Goal: Transaction & Acquisition: Purchase product/service

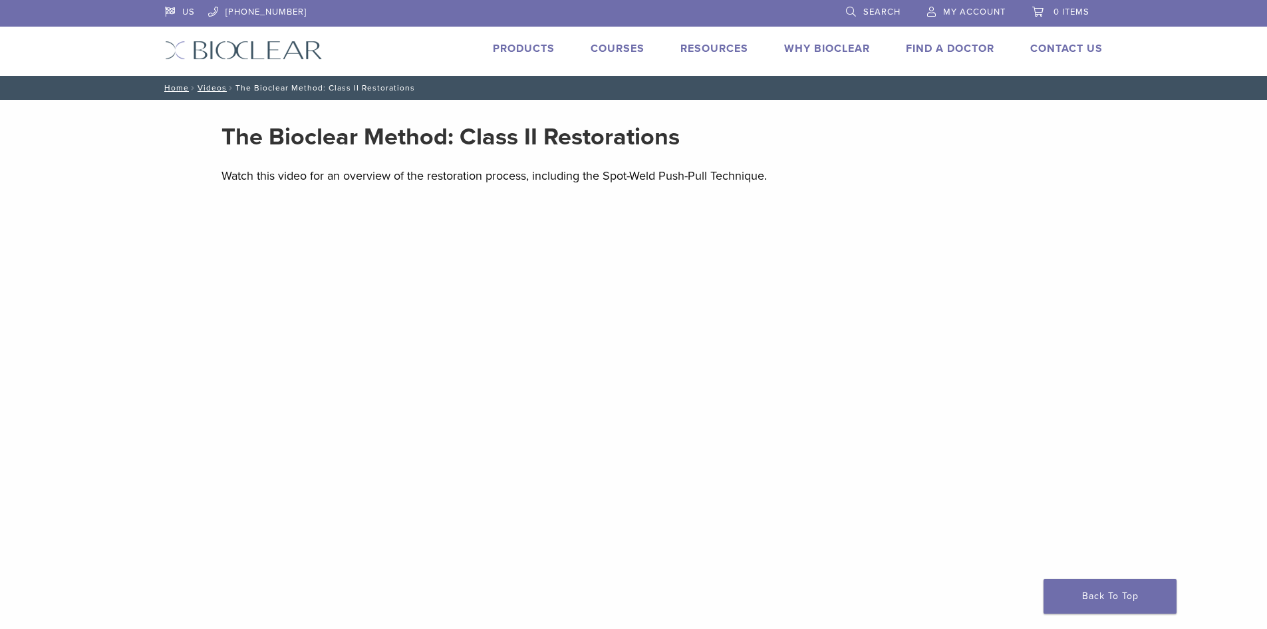
click at [533, 42] on link "Products" at bounding box center [524, 48] width 62 height 13
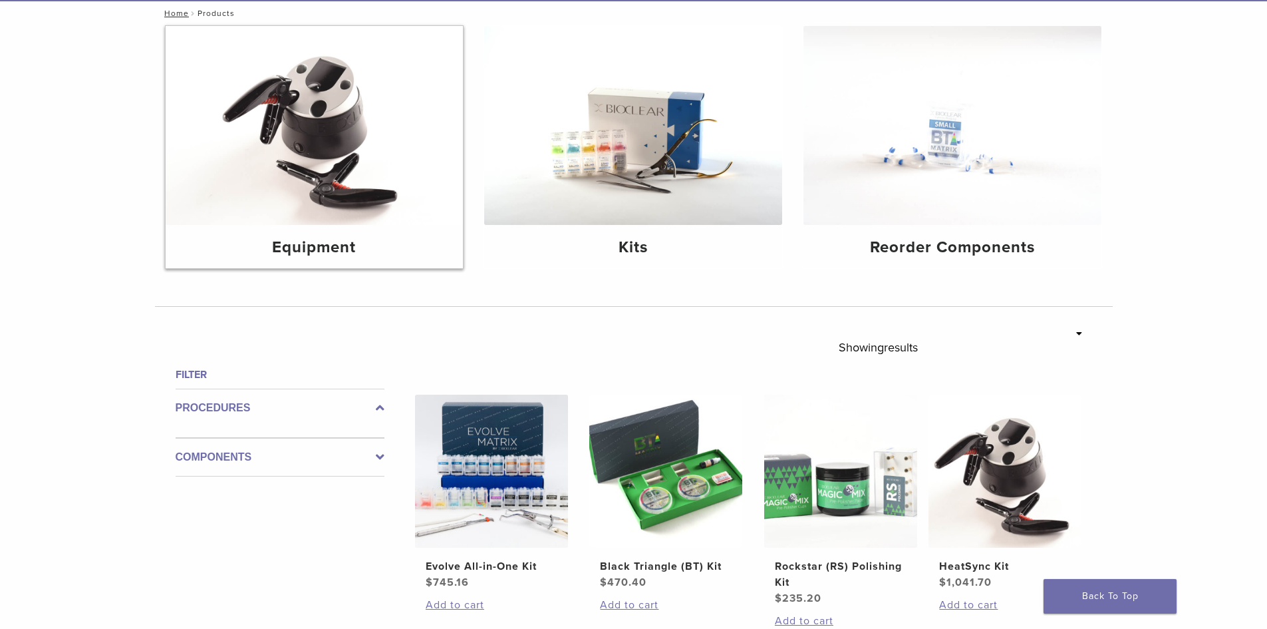
scroll to position [200, 0]
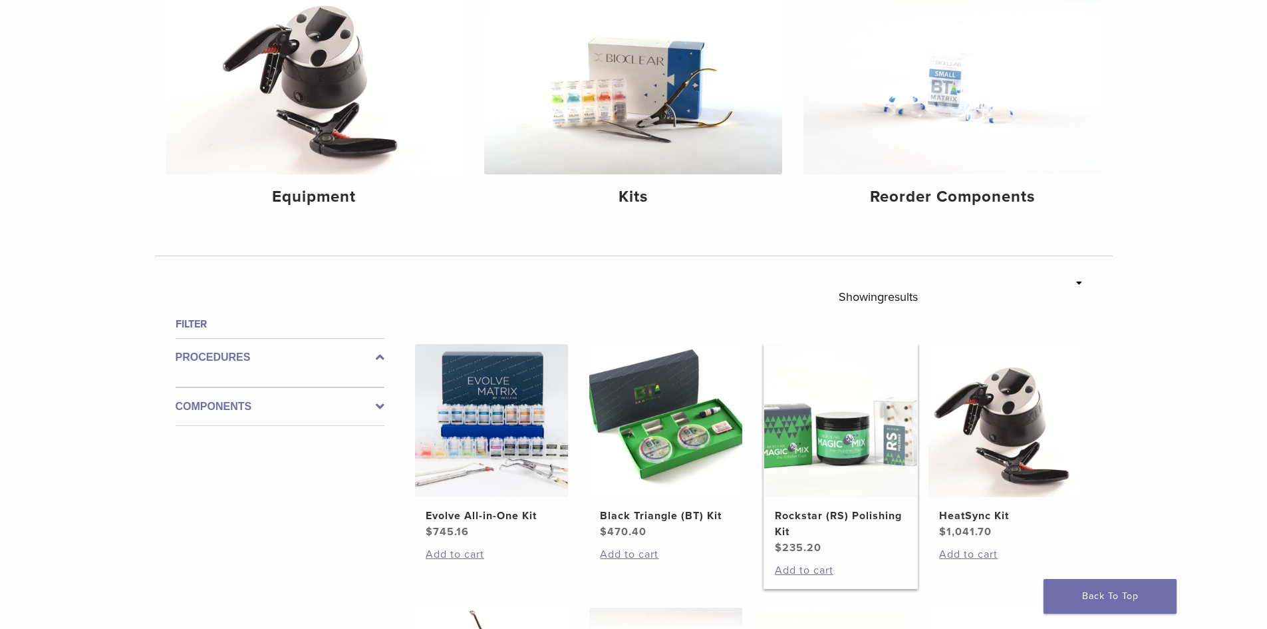
click at [804, 452] on img at bounding box center [840, 420] width 153 height 153
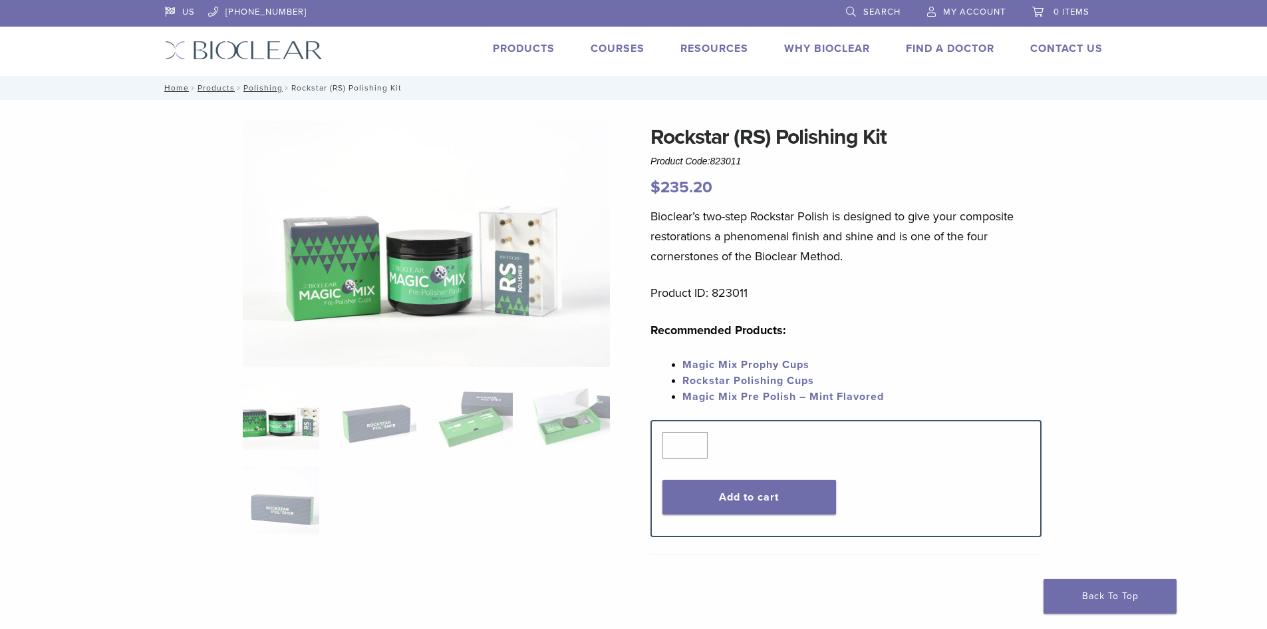
click at [365, 271] on img at bounding box center [426, 243] width 367 height 245
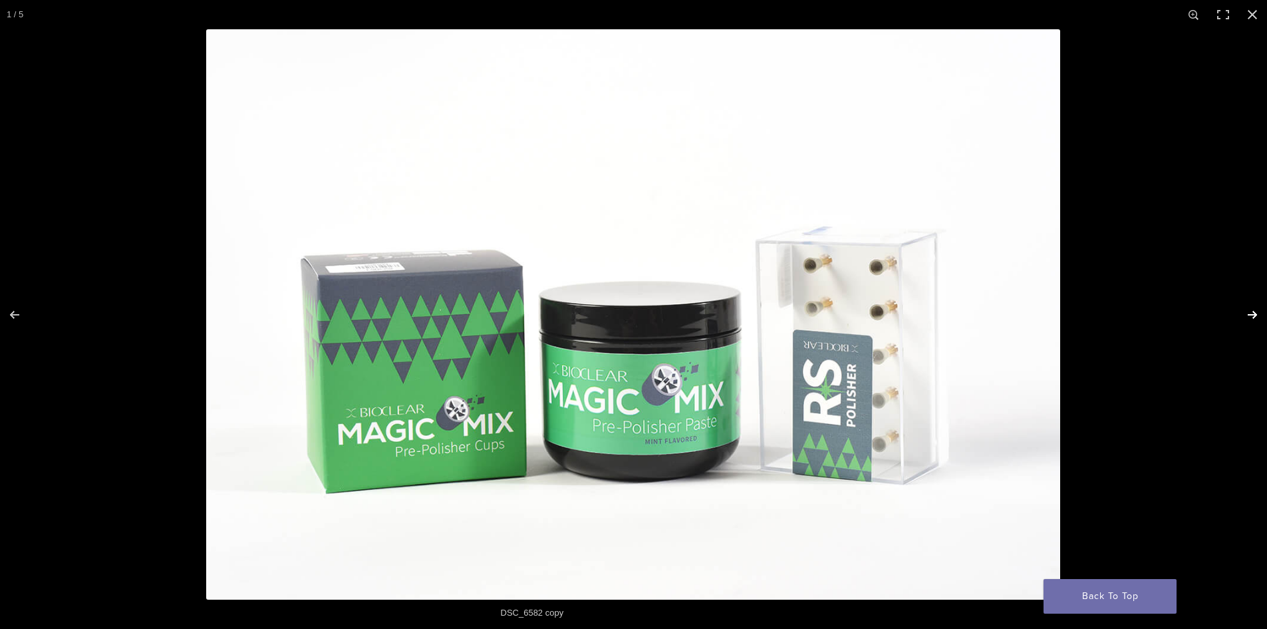
click at [1252, 312] on button "Next (arrow right)" at bounding box center [1244, 314] width 47 height 67
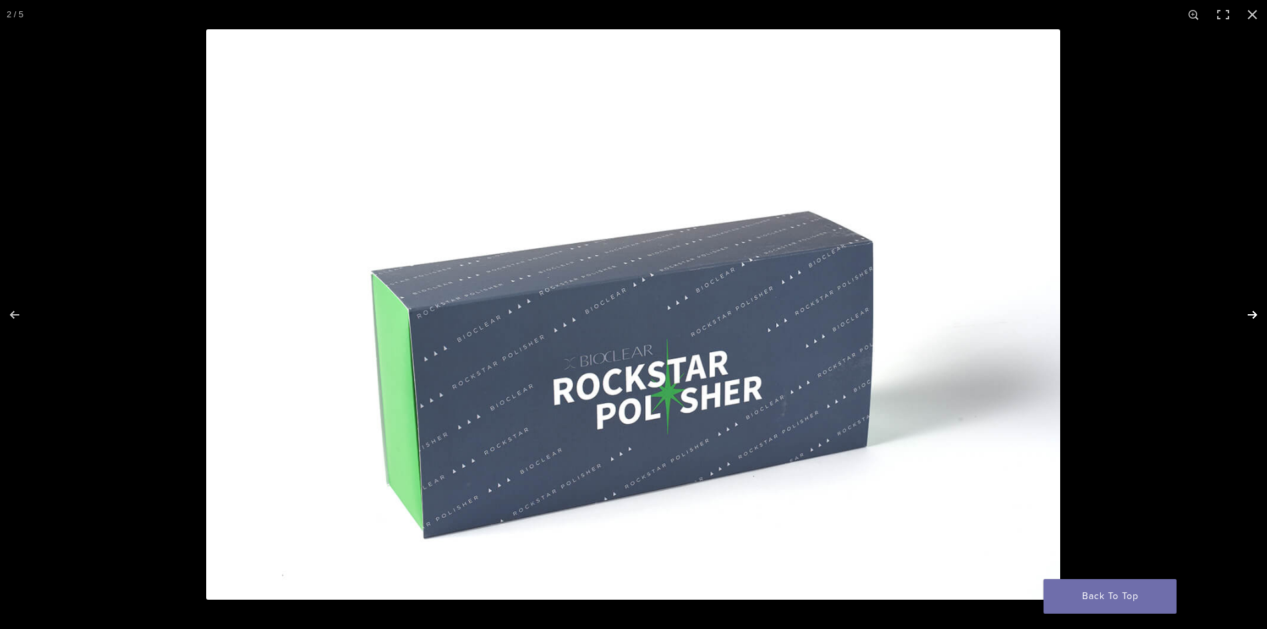
click at [1252, 312] on button "Next (arrow right)" at bounding box center [1244, 314] width 47 height 67
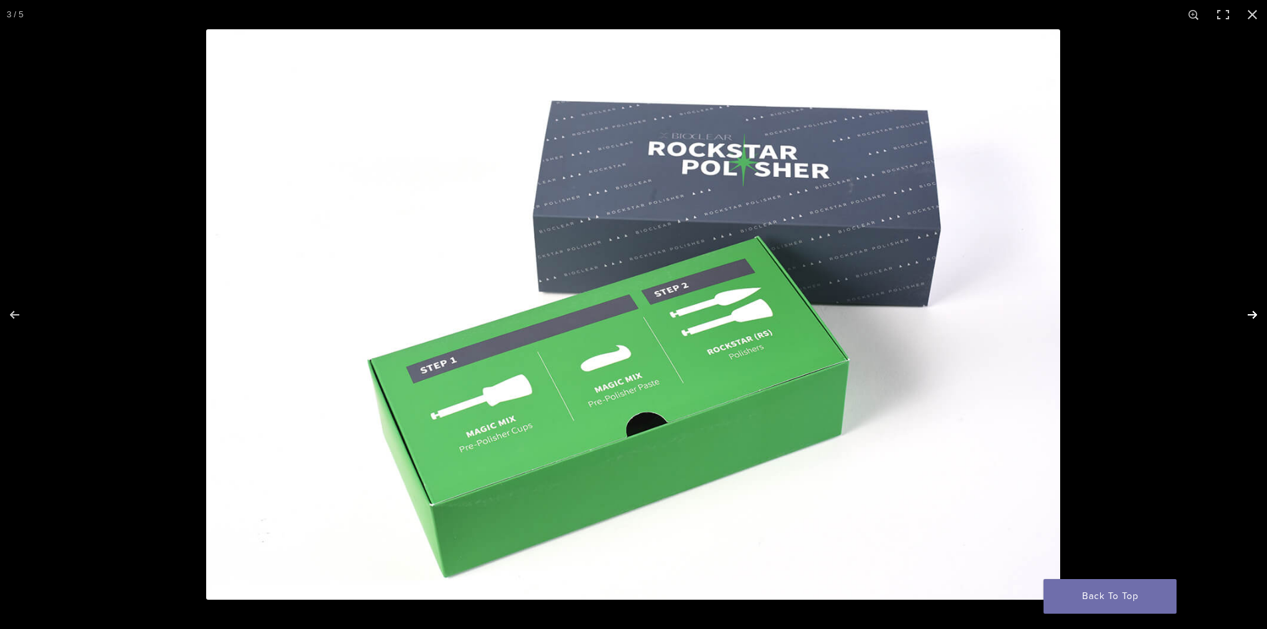
click at [1252, 312] on button "Next (arrow right)" at bounding box center [1244, 314] width 47 height 67
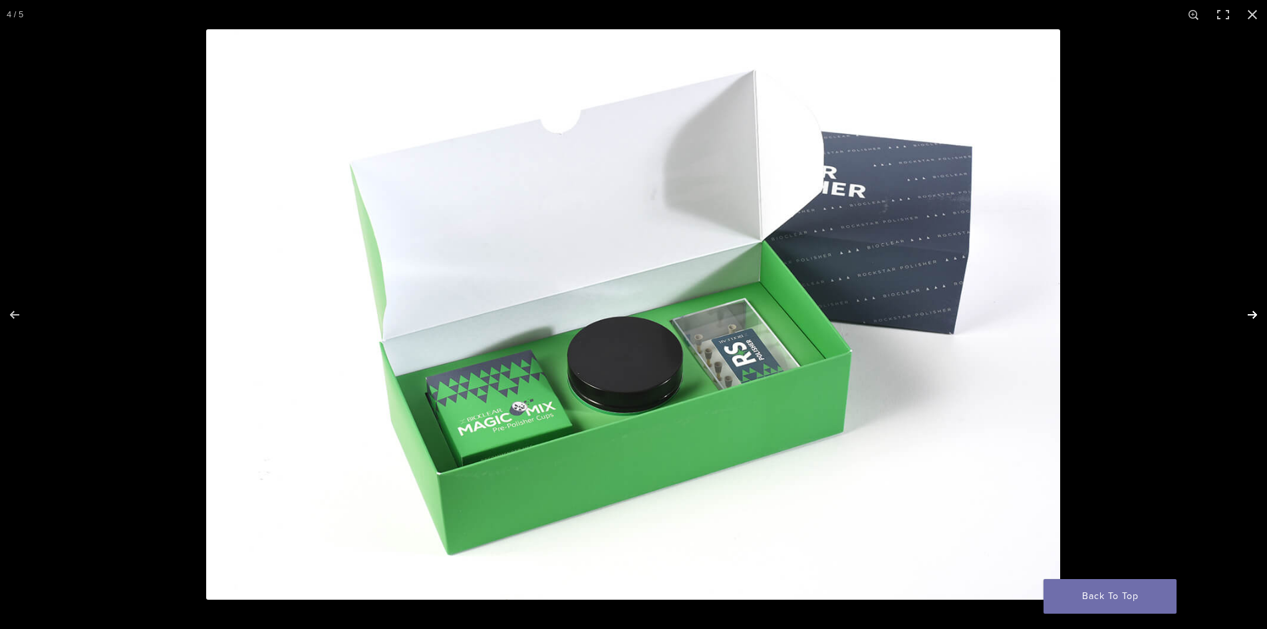
click at [1252, 312] on button "Next (arrow right)" at bounding box center [1244, 314] width 47 height 67
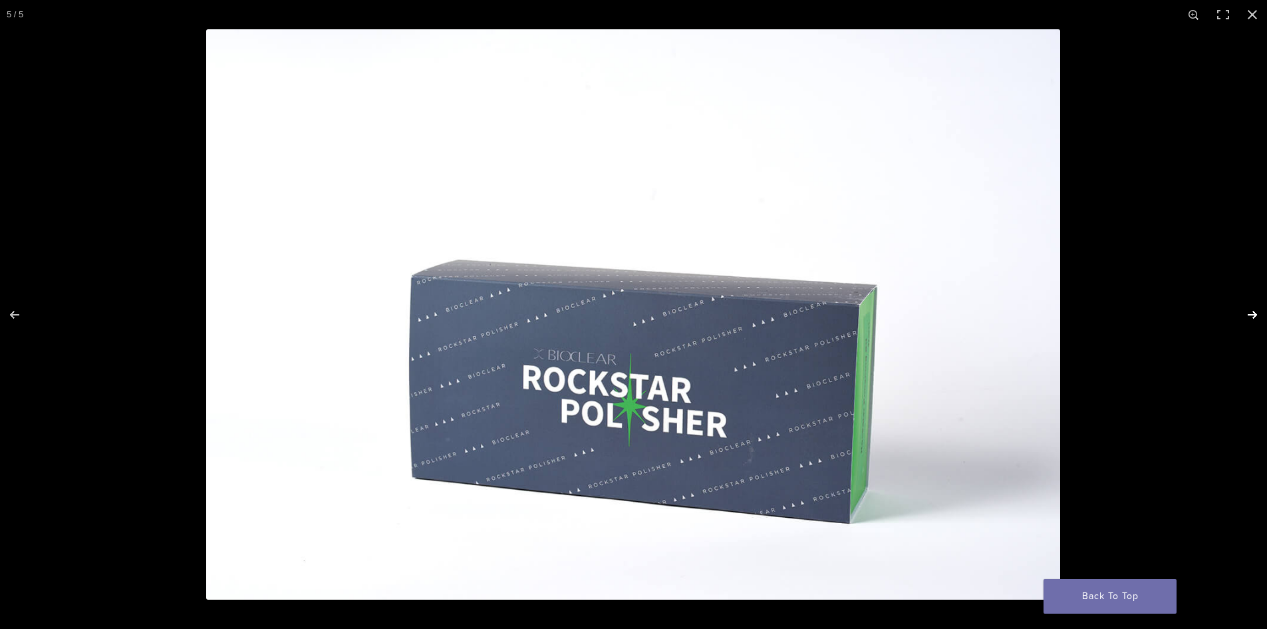
click at [1252, 312] on button "Next (arrow right)" at bounding box center [1244, 314] width 47 height 67
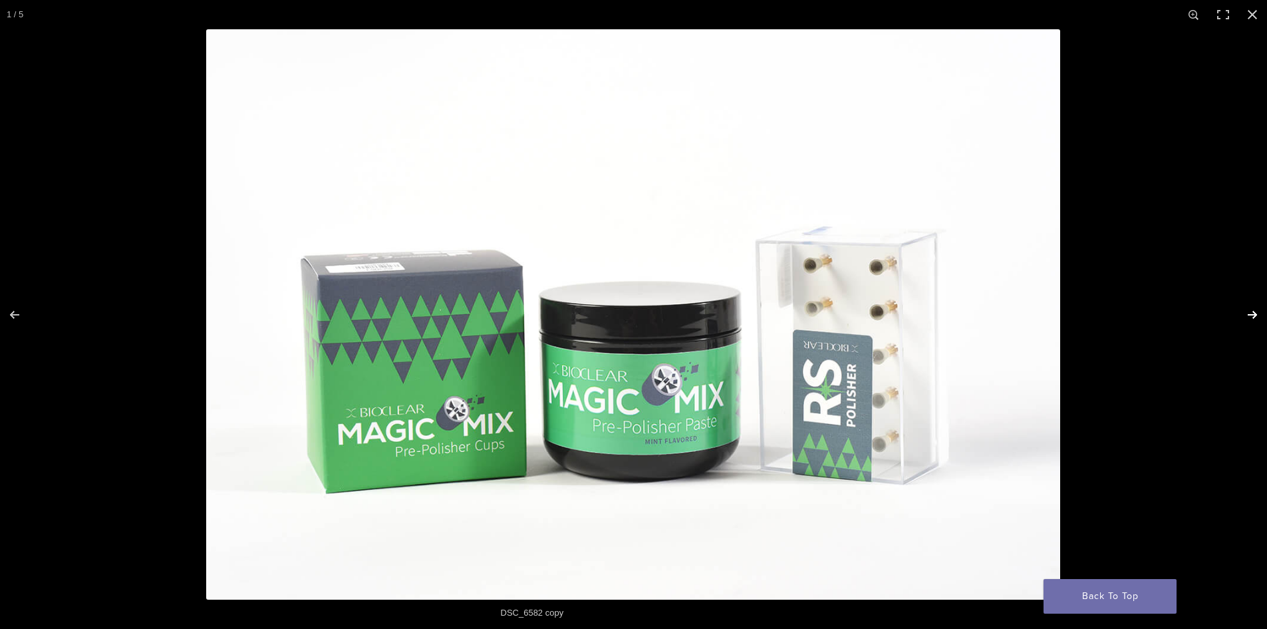
click at [1252, 312] on button "Next (arrow right)" at bounding box center [1244, 314] width 47 height 67
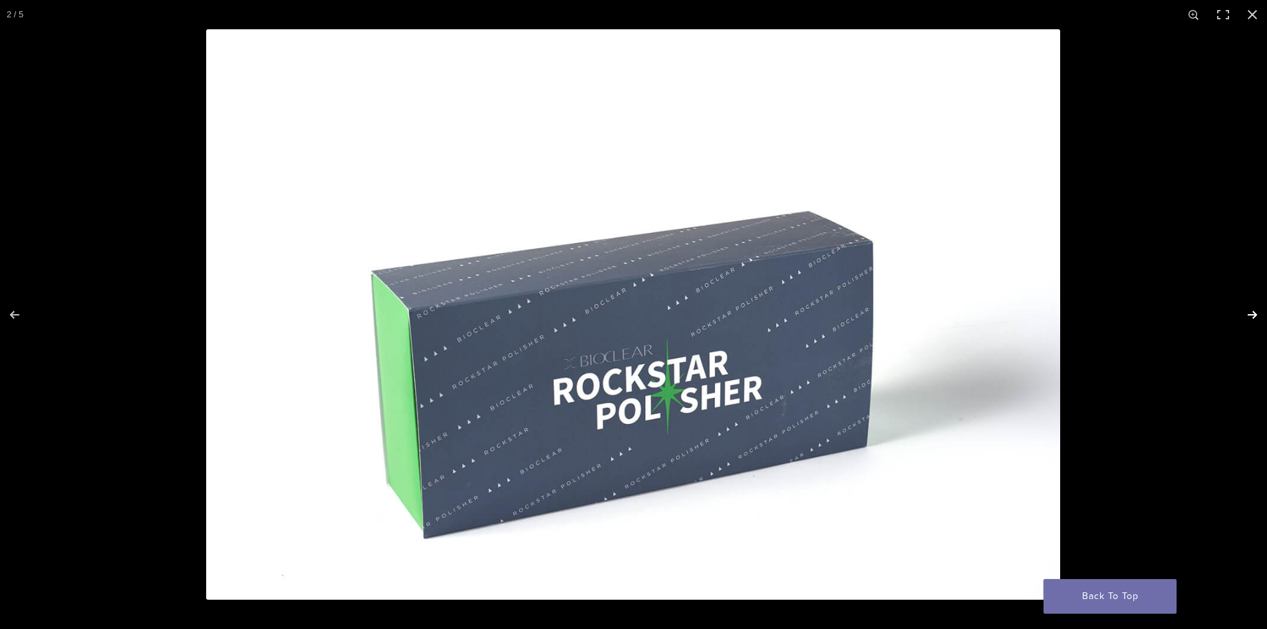
click at [1252, 312] on button "Next (arrow right)" at bounding box center [1244, 314] width 47 height 67
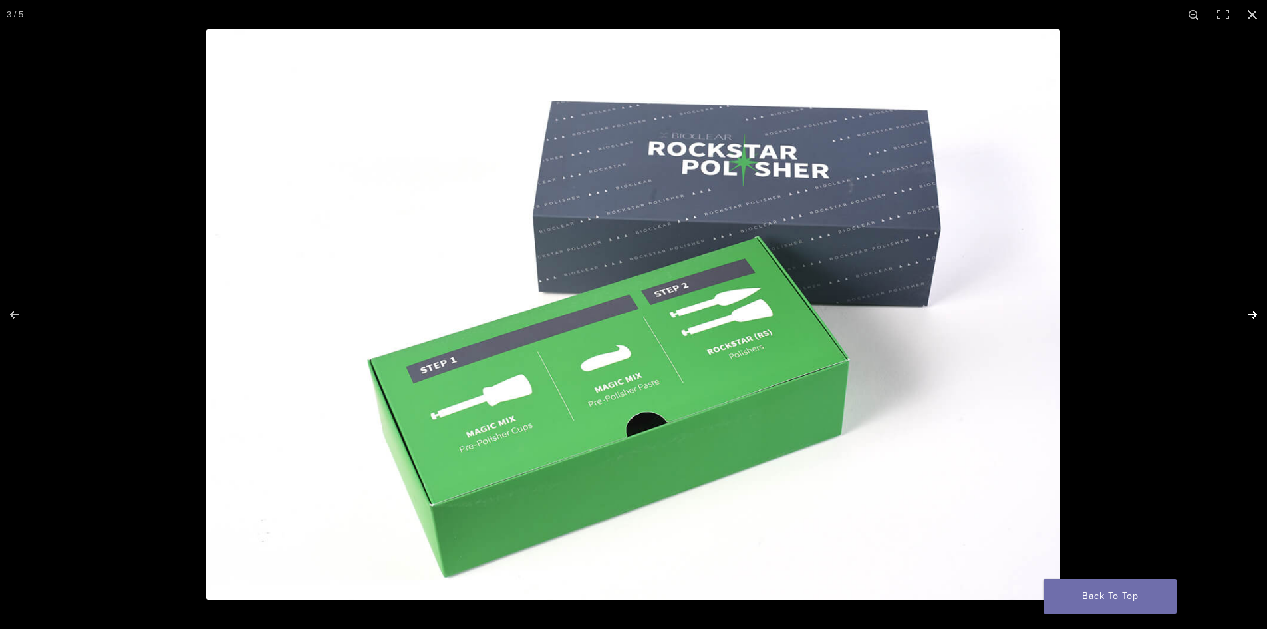
click at [1252, 312] on button "Next (arrow right)" at bounding box center [1244, 314] width 47 height 67
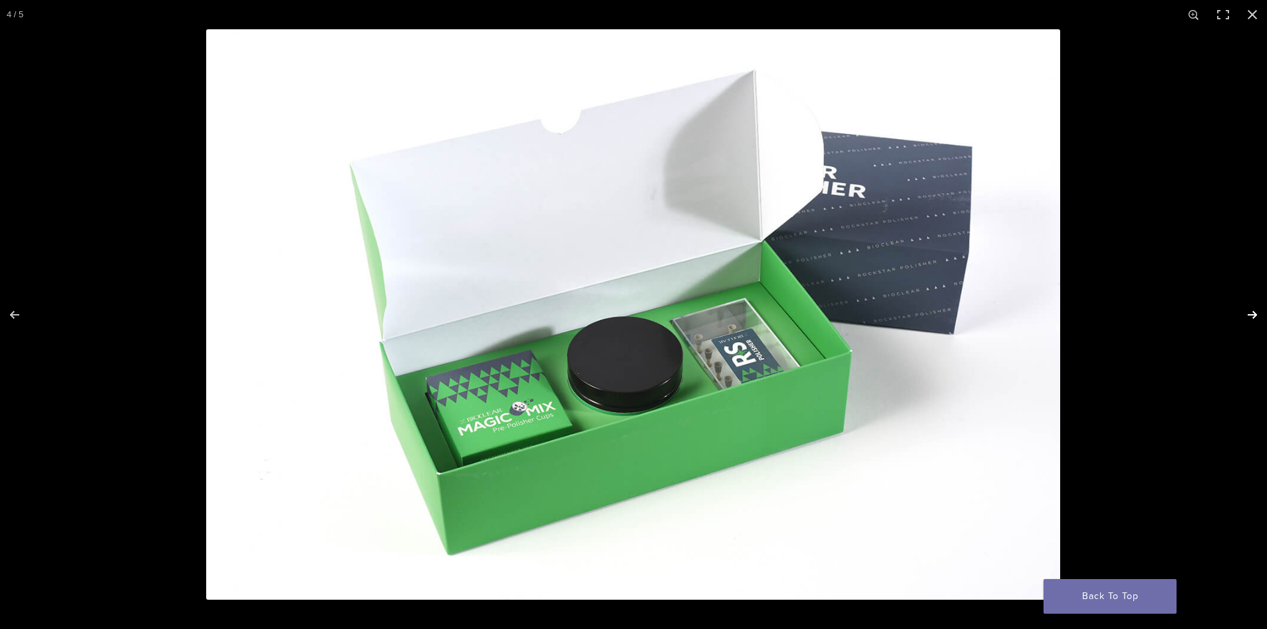
click at [1252, 312] on button "Next (arrow right)" at bounding box center [1244, 314] width 47 height 67
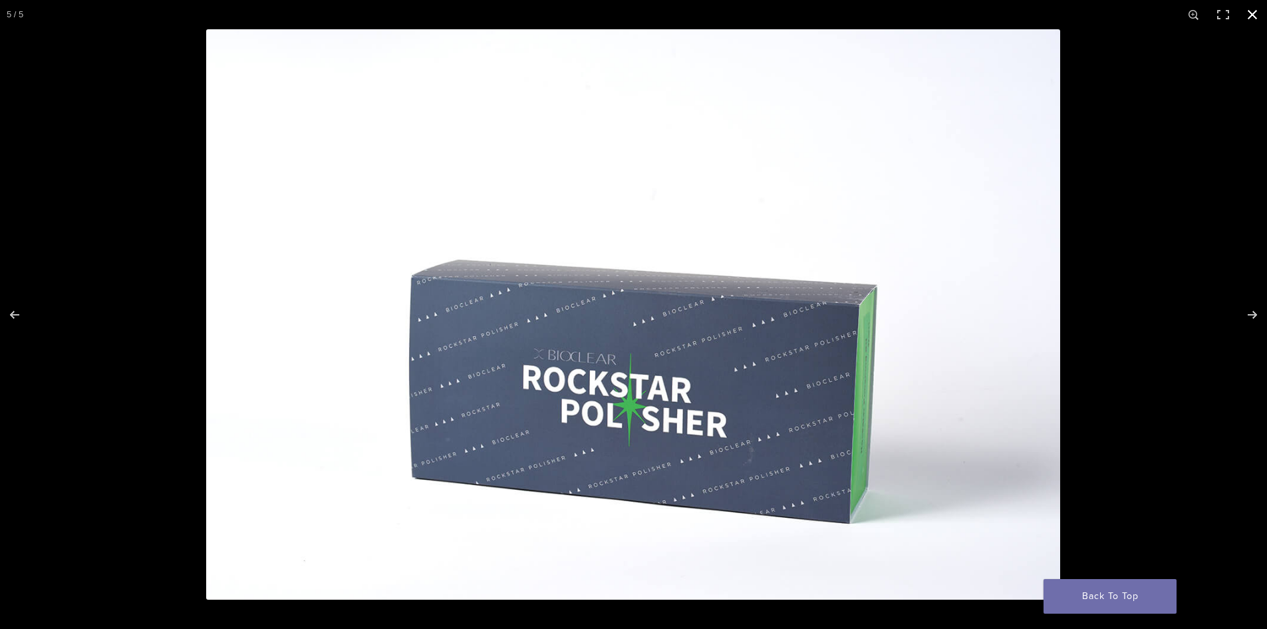
click at [1253, 14] on button "Close (Esc)" at bounding box center [1252, 14] width 29 height 29
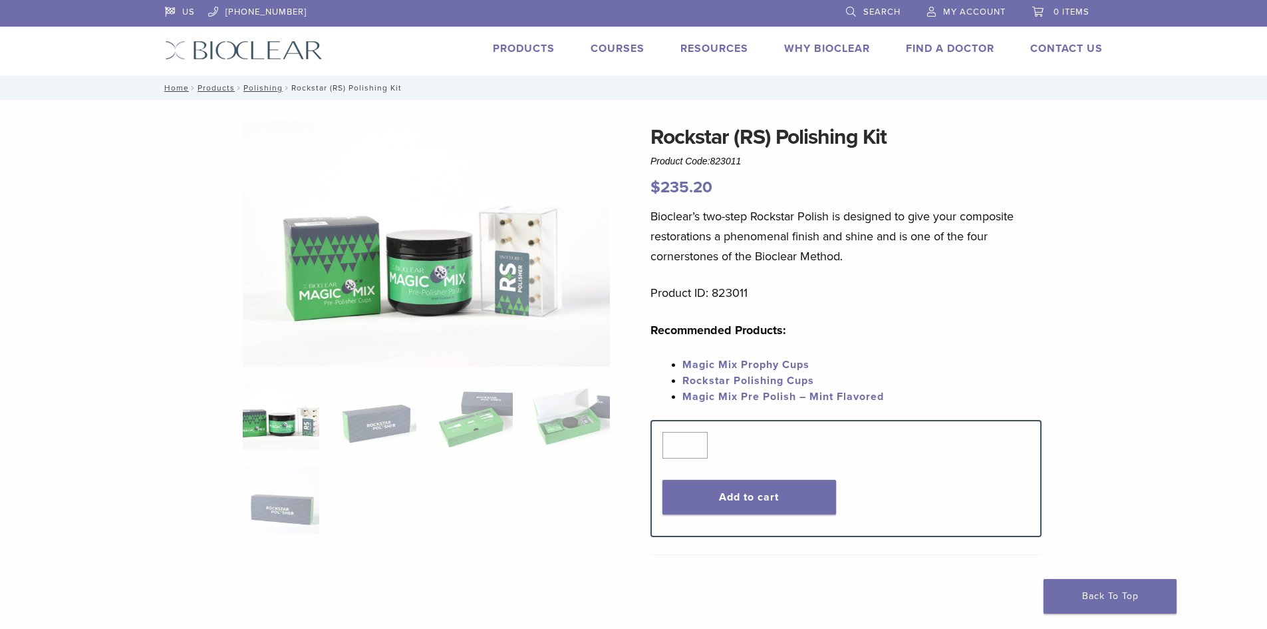
click at [289, 418] on img at bounding box center [281, 416] width 76 height 67
click at [367, 420] on img at bounding box center [377, 416] width 76 height 67
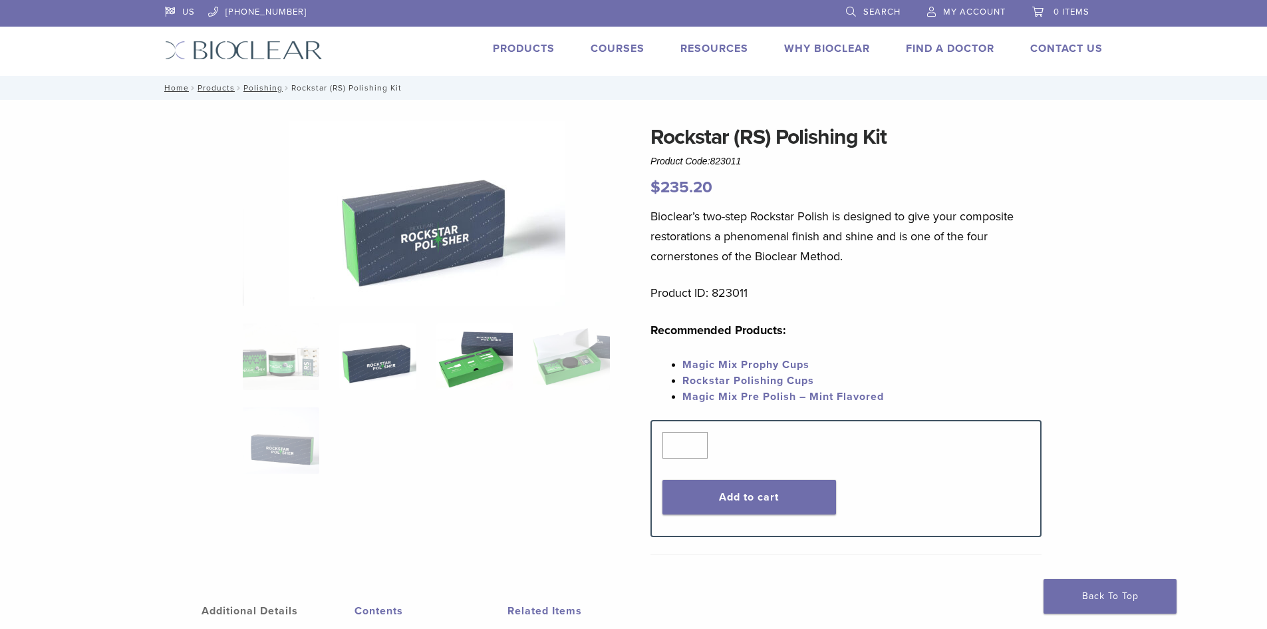
click at [480, 369] on img at bounding box center [474, 356] width 76 height 67
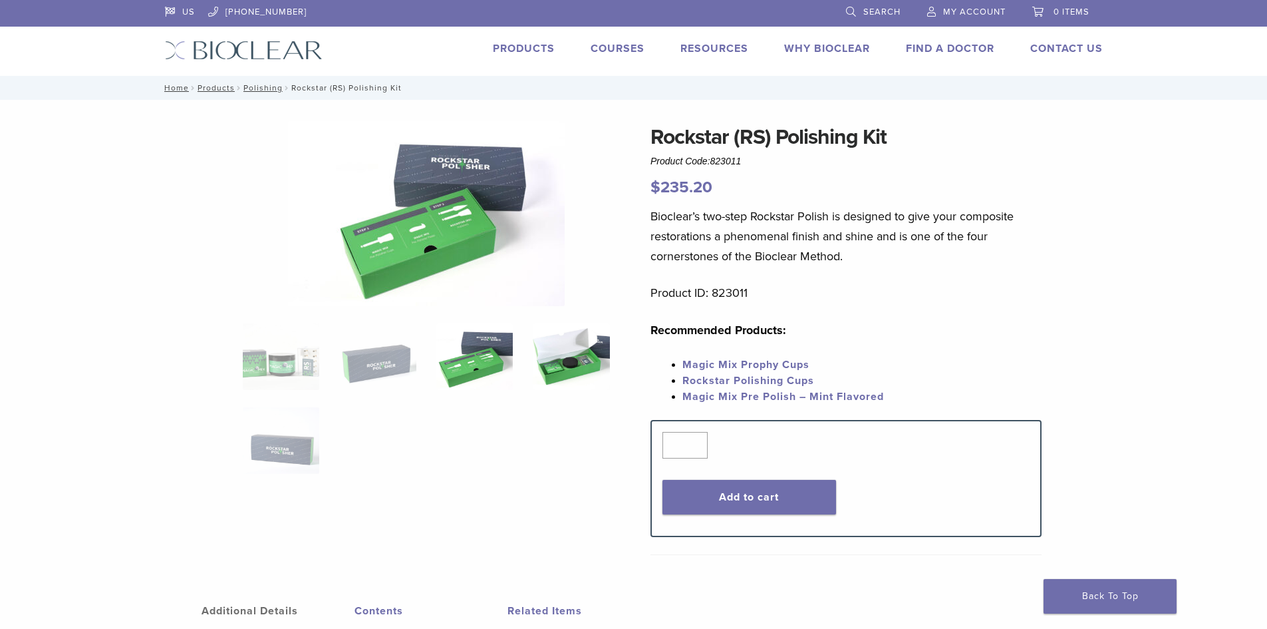
click at [580, 358] on img at bounding box center [571, 356] width 76 height 67
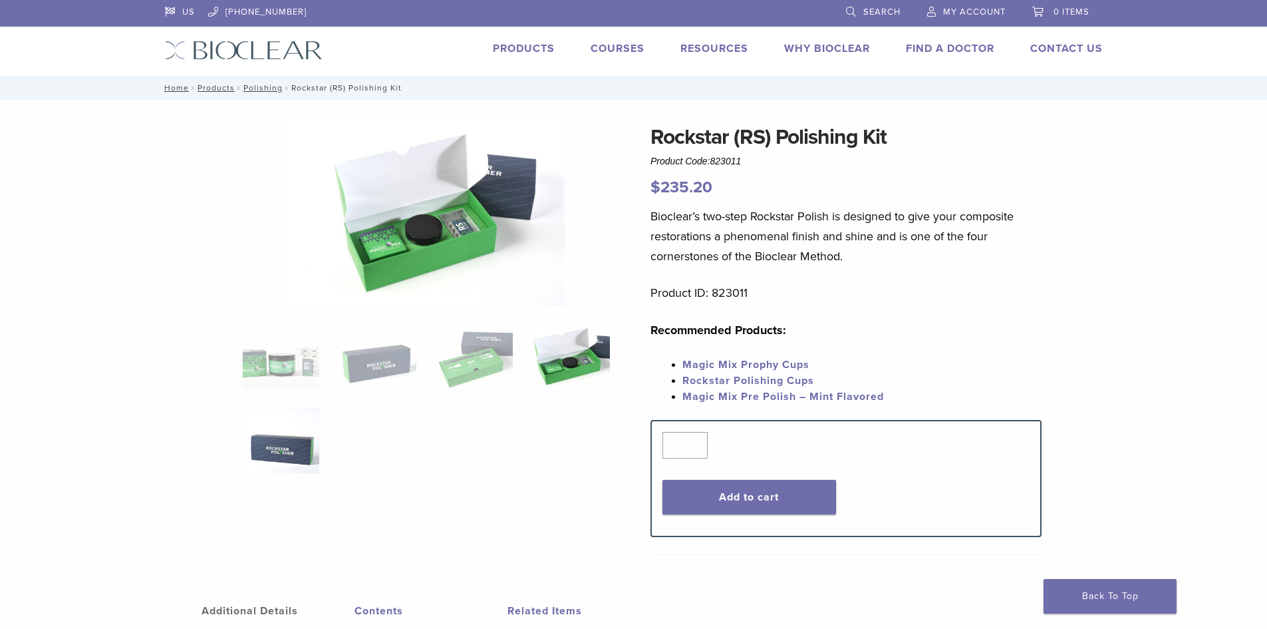
click at [301, 446] on img at bounding box center [281, 440] width 76 height 67
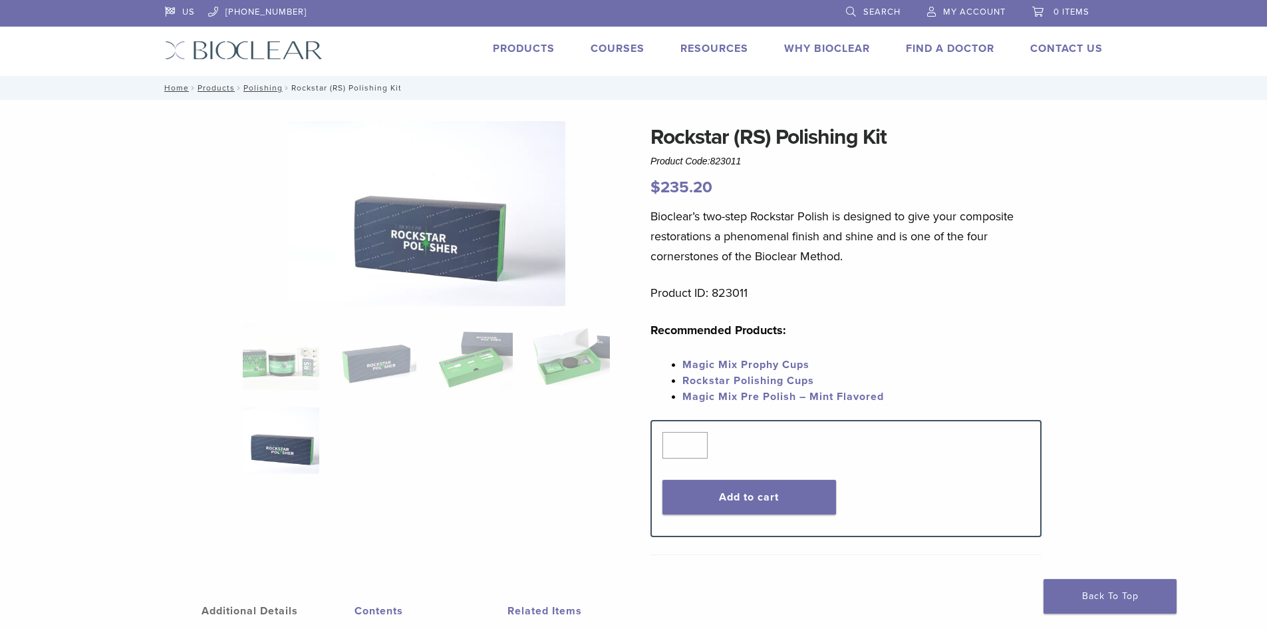
click at [390, 245] on img at bounding box center [427, 213] width 277 height 185
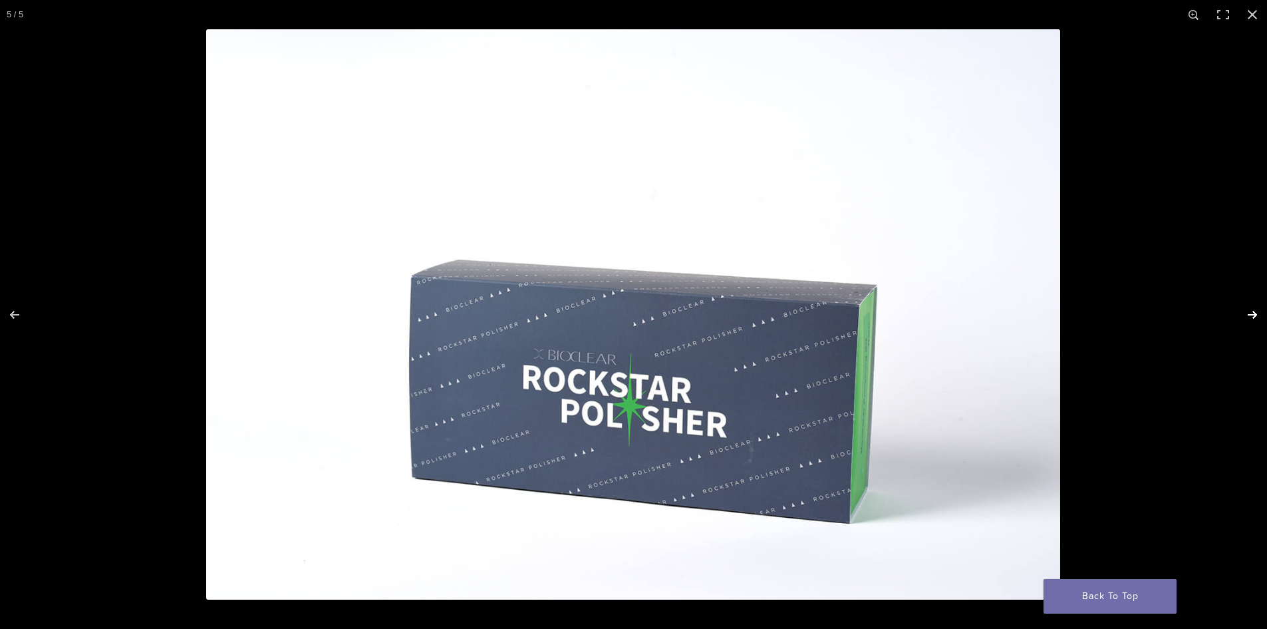
click at [1247, 312] on button "Next (arrow right)" at bounding box center [1244, 314] width 47 height 67
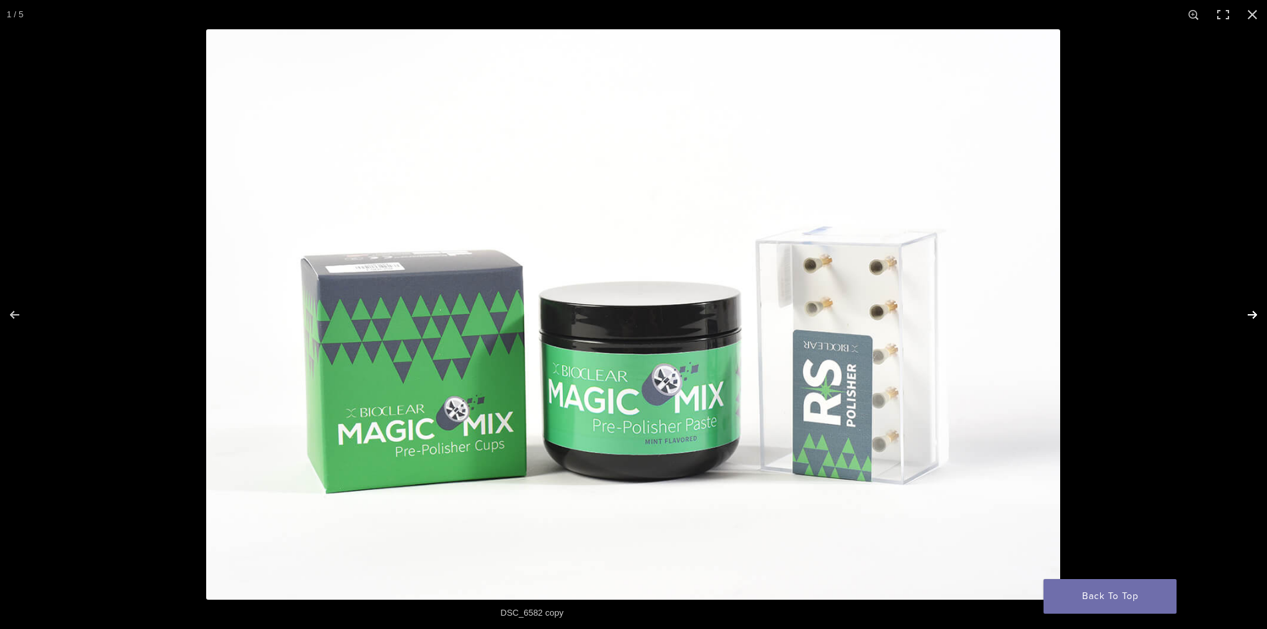
click at [1247, 312] on button "Next (arrow right)" at bounding box center [1244, 314] width 47 height 67
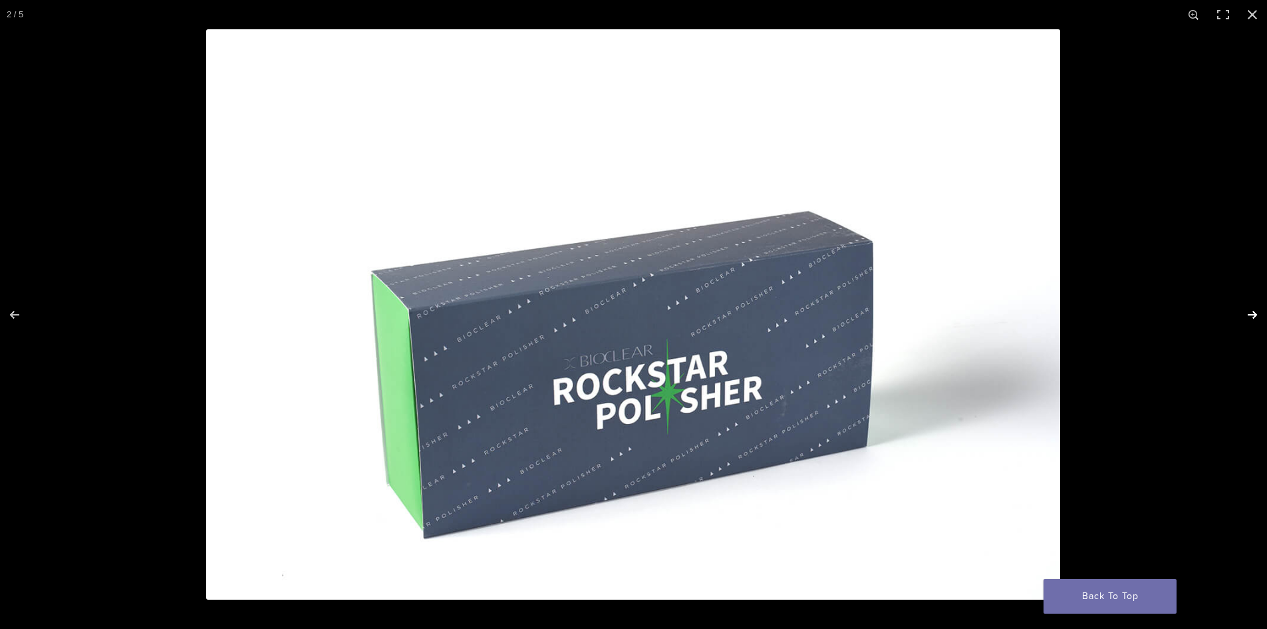
click at [1247, 312] on button "Next (arrow right)" at bounding box center [1244, 314] width 47 height 67
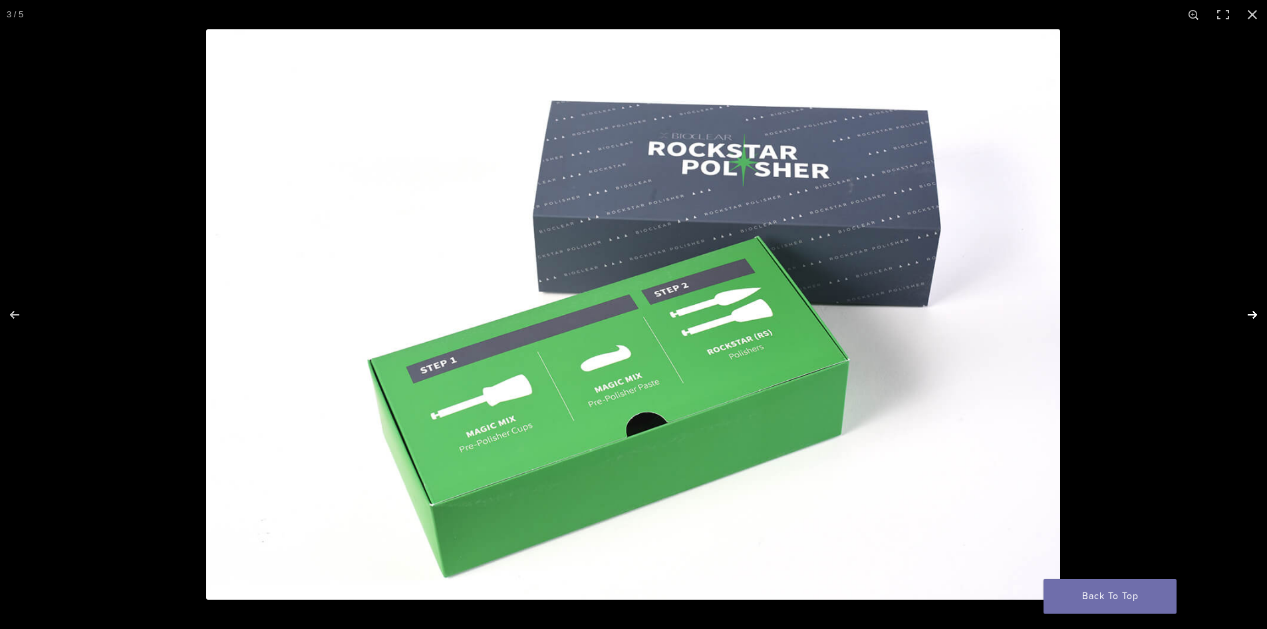
click at [1247, 312] on button "Next (arrow right)" at bounding box center [1244, 314] width 47 height 67
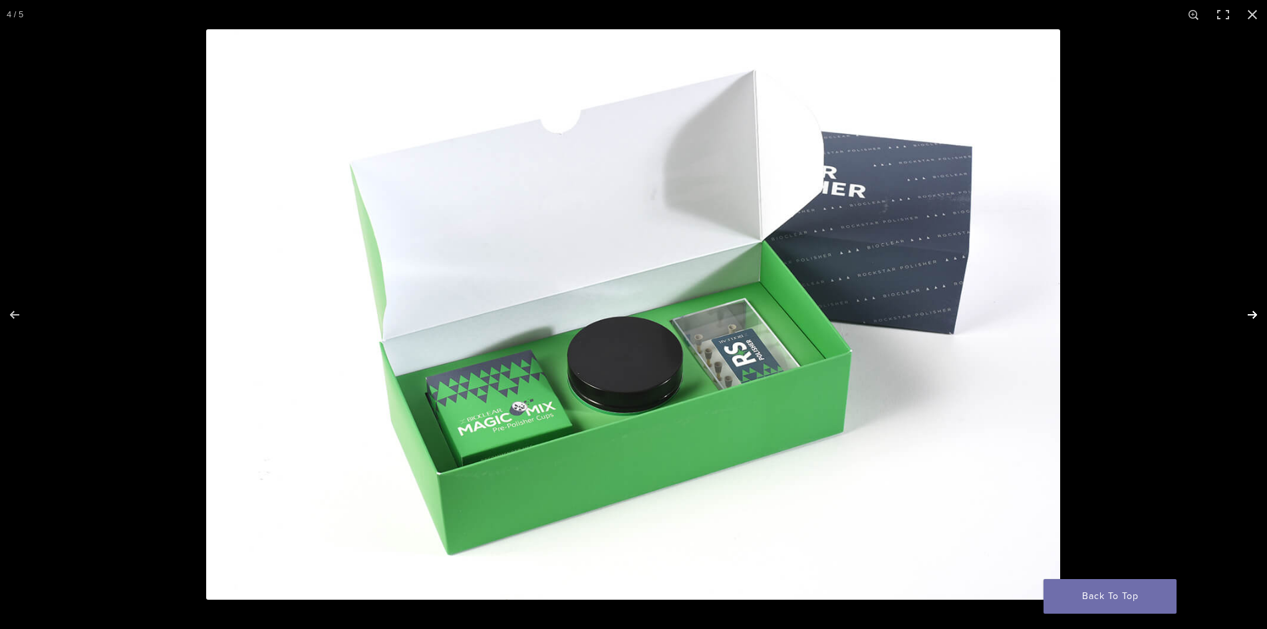
click at [1247, 312] on button "Next (arrow right)" at bounding box center [1244, 314] width 47 height 67
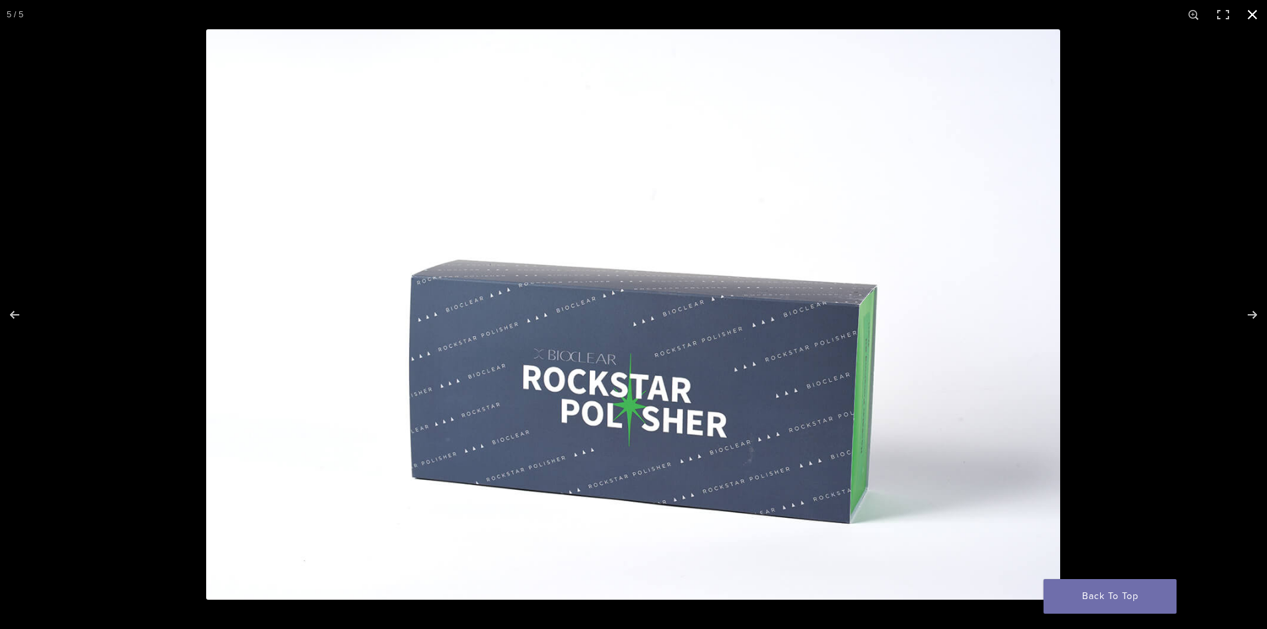
click at [1254, 11] on button "Close (Esc)" at bounding box center [1252, 14] width 29 height 29
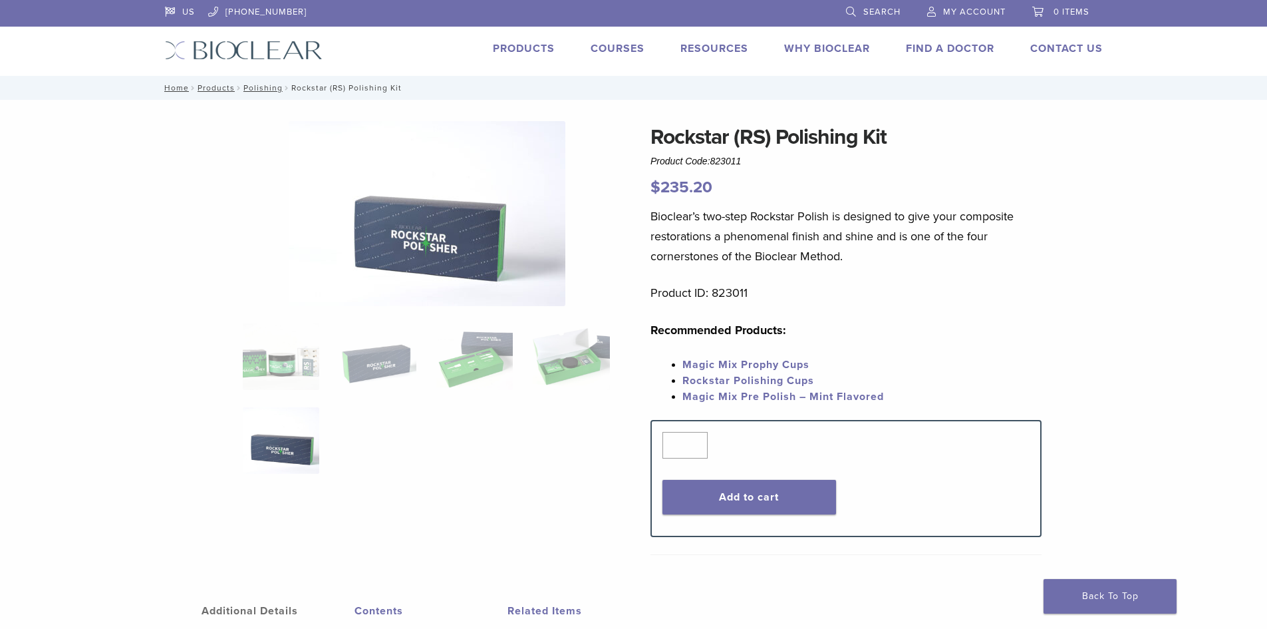
click at [950, 10] on span "My Account" at bounding box center [974, 12] width 63 height 11
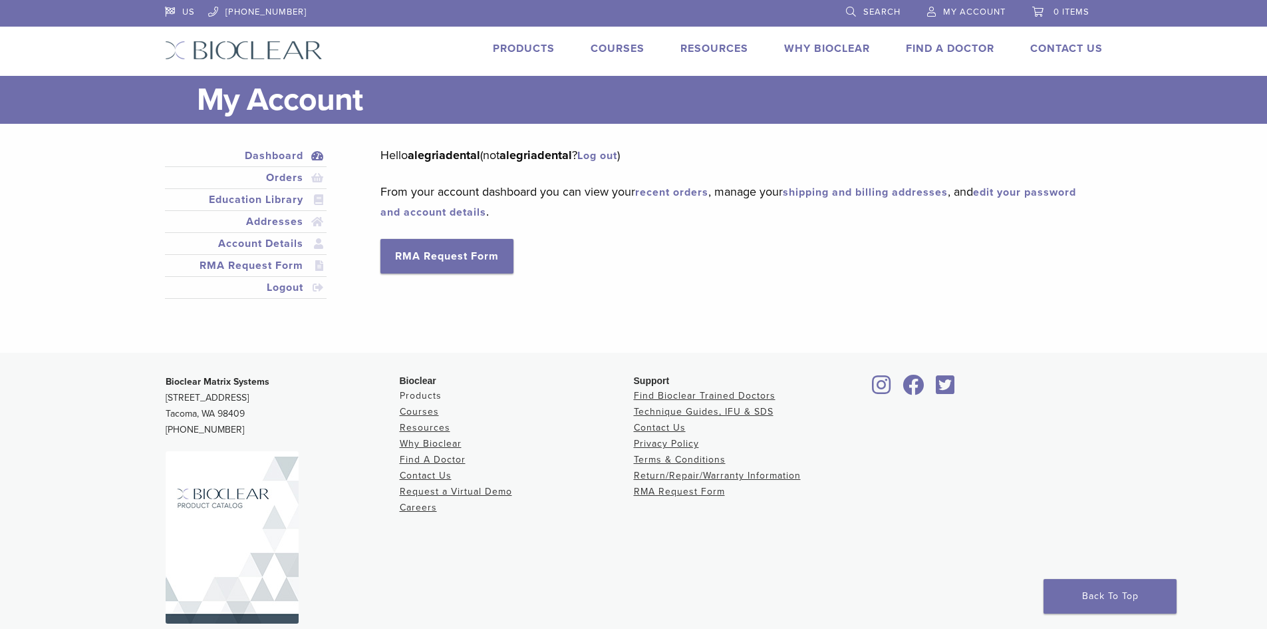
click at [419, 394] on link "Products" at bounding box center [421, 395] width 42 height 11
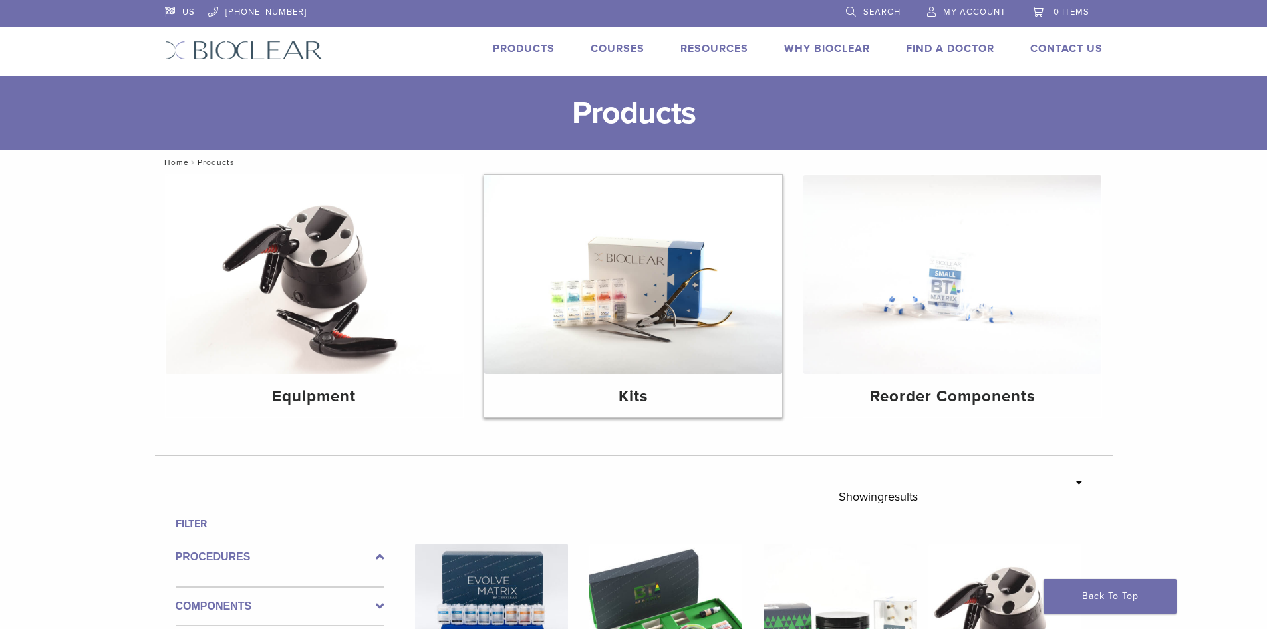
click at [620, 315] on img at bounding box center [633, 274] width 298 height 199
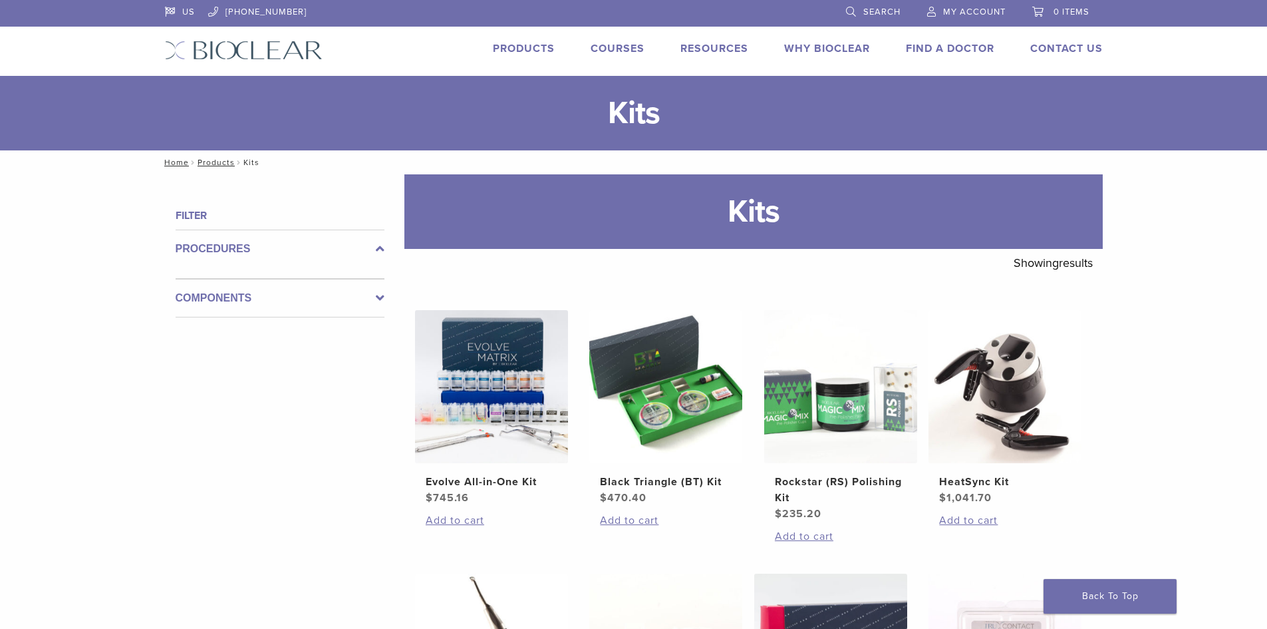
click at [278, 303] on label "Components" at bounding box center [280, 298] width 209 height 16
click at [278, 303] on div "Components" at bounding box center [280, 292] width 209 height 49
click at [235, 279] on label "Components" at bounding box center [280, 287] width 209 height 16
click at [222, 245] on label "Procedures" at bounding box center [280, 249] width 209 height 16
click at [229, 293] on label "Components" at bounding box center [280, 298] width 209 height 16
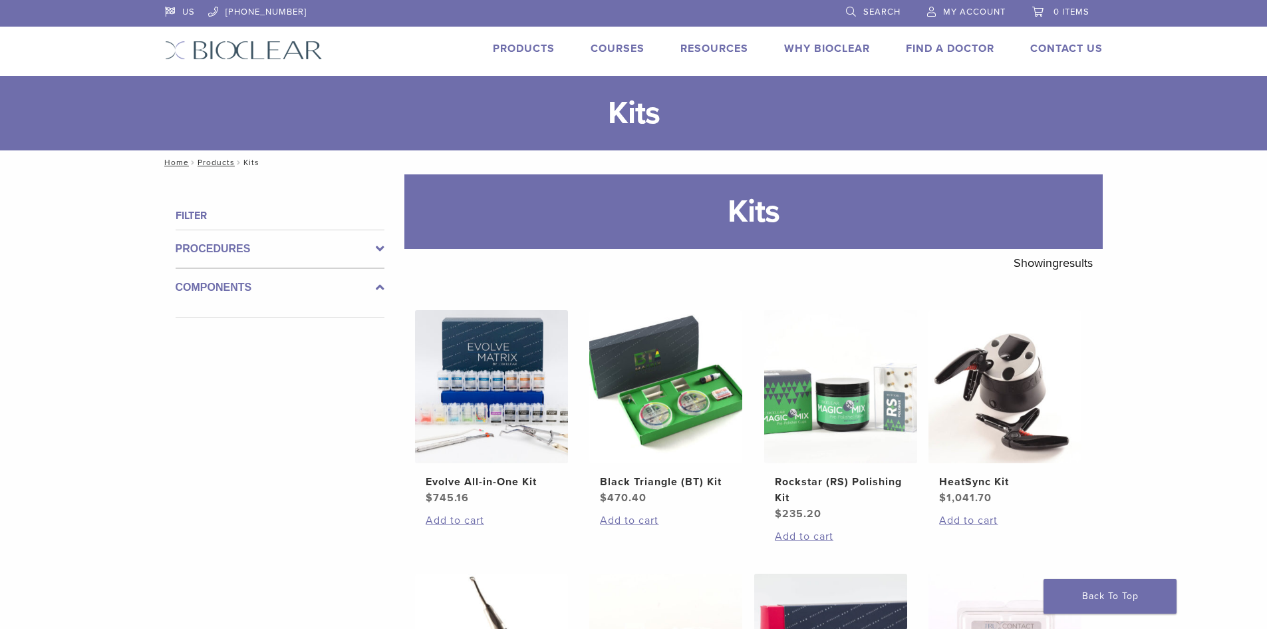
click at [532, 47] on link "Products" at bounding box center [524, 48] width 62 height 13
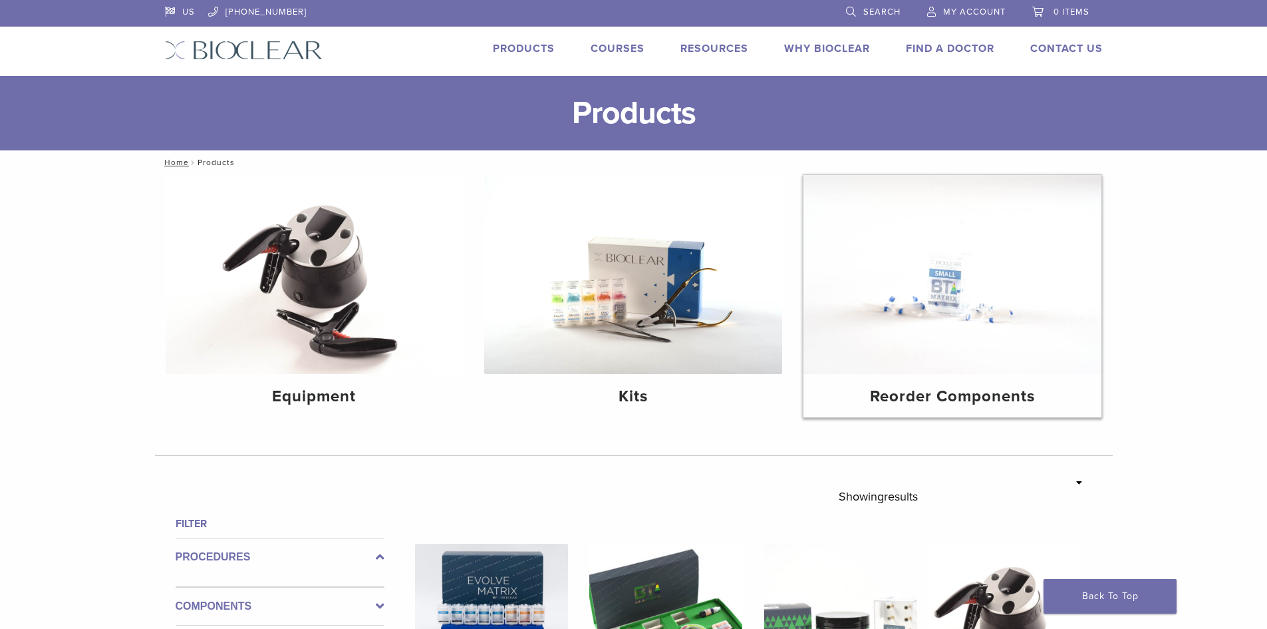
click at [926, 307] on img at bounding box center [953, 274] width 298 height 199
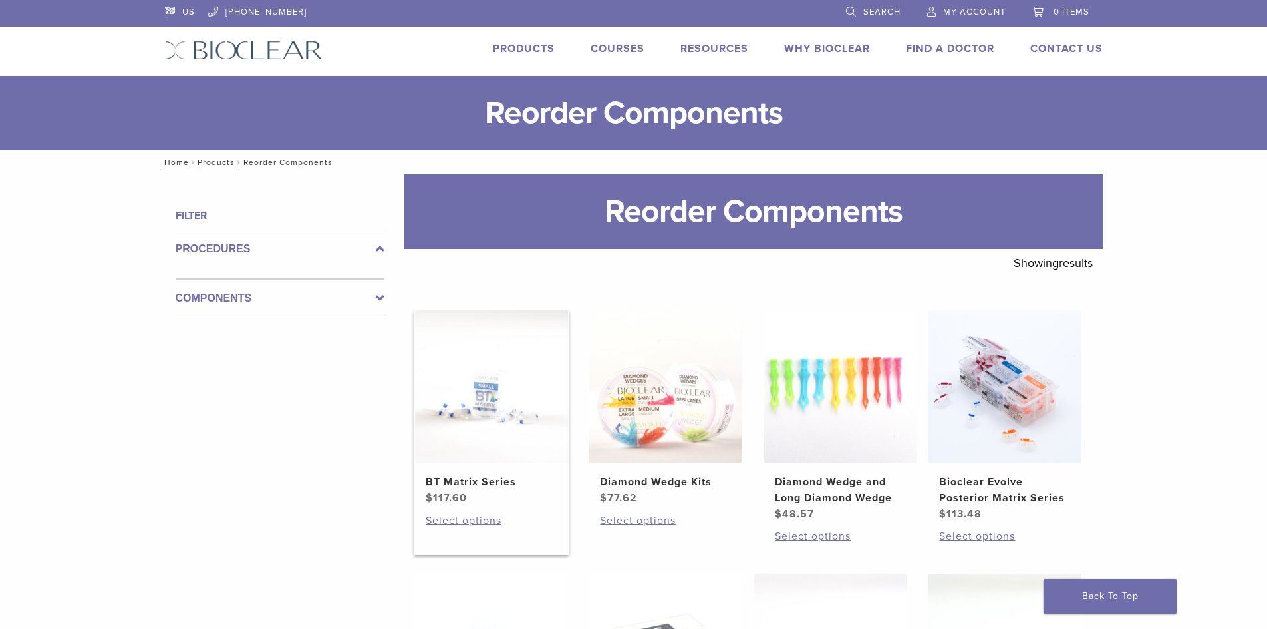
click at [492, 408] on img at bounding box center [491, 386] width 153 height 153
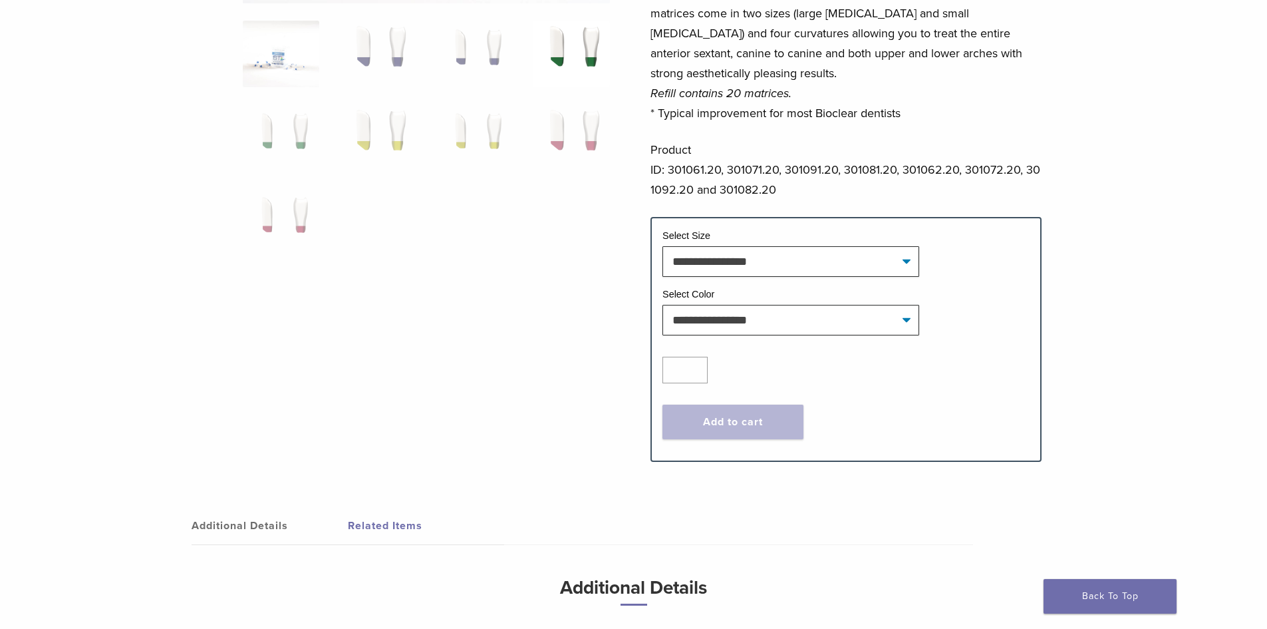
scroll to position [399, 0]
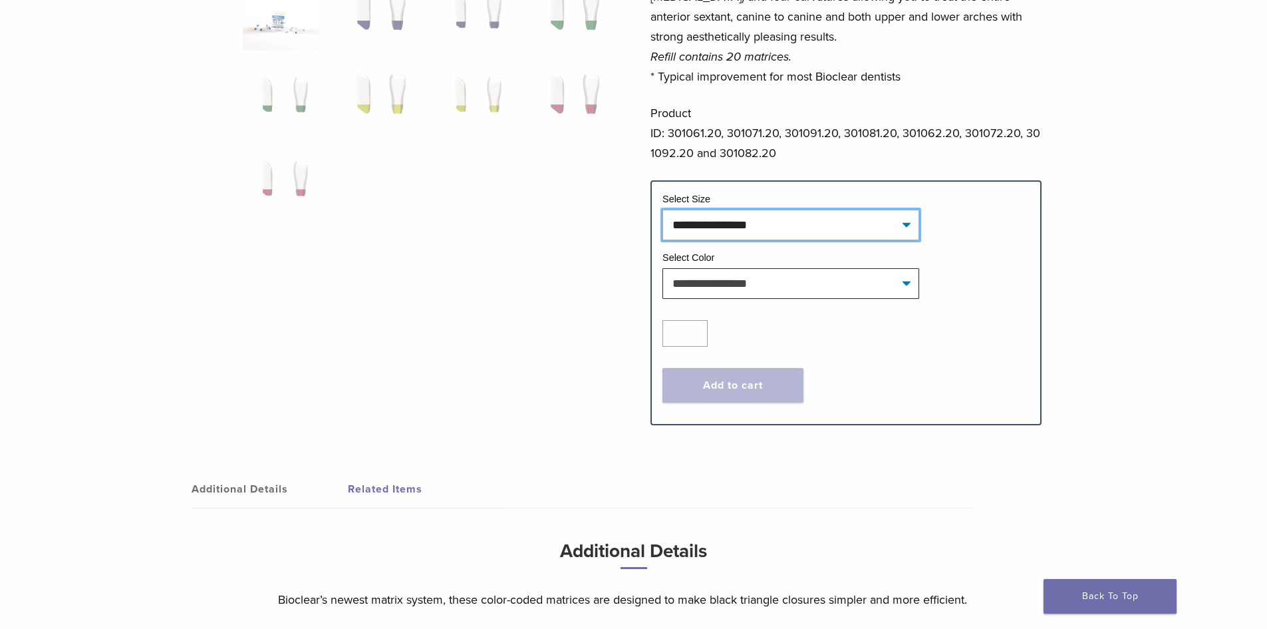
click at [907, 222] on select "**********" at bounding box center [791, 225] width 257 height 31
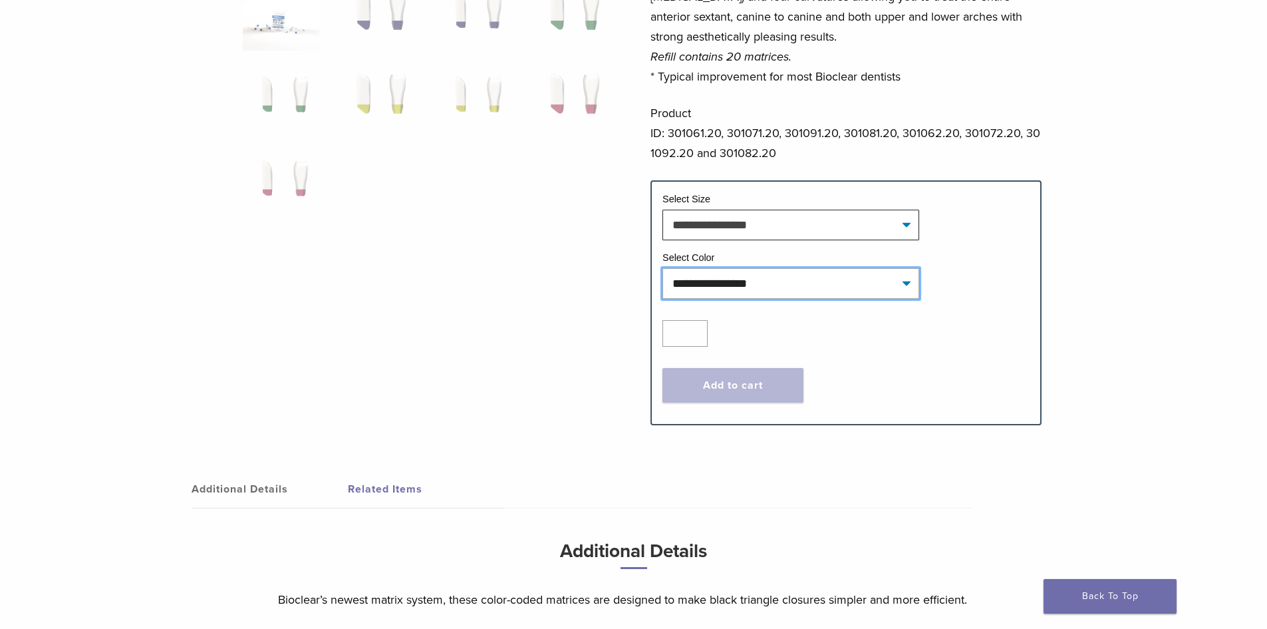
click at [906, 280] on select "**********" at bounding box center [791, 283] width 257 height 31
click at [905, 280] on select "**********" at bounding box center [791, 283] width 257 height 31
click at [555, 248] on div at bounding box center [426, 62] width 367 height 681
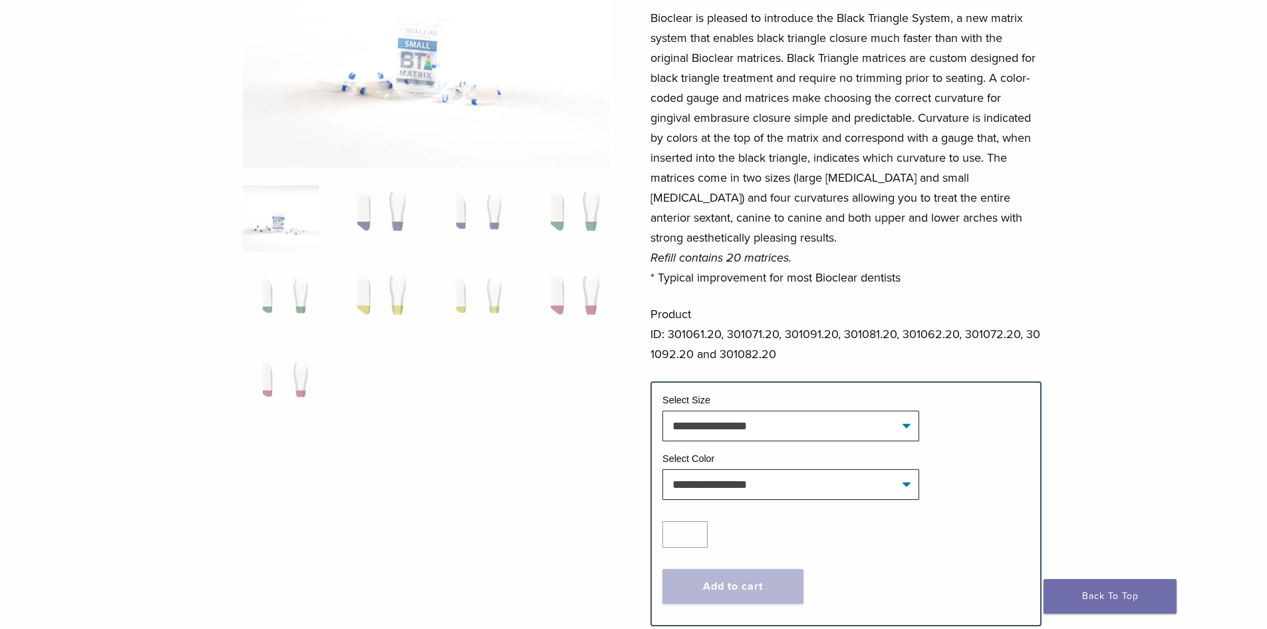
scroll to position [133, 0]
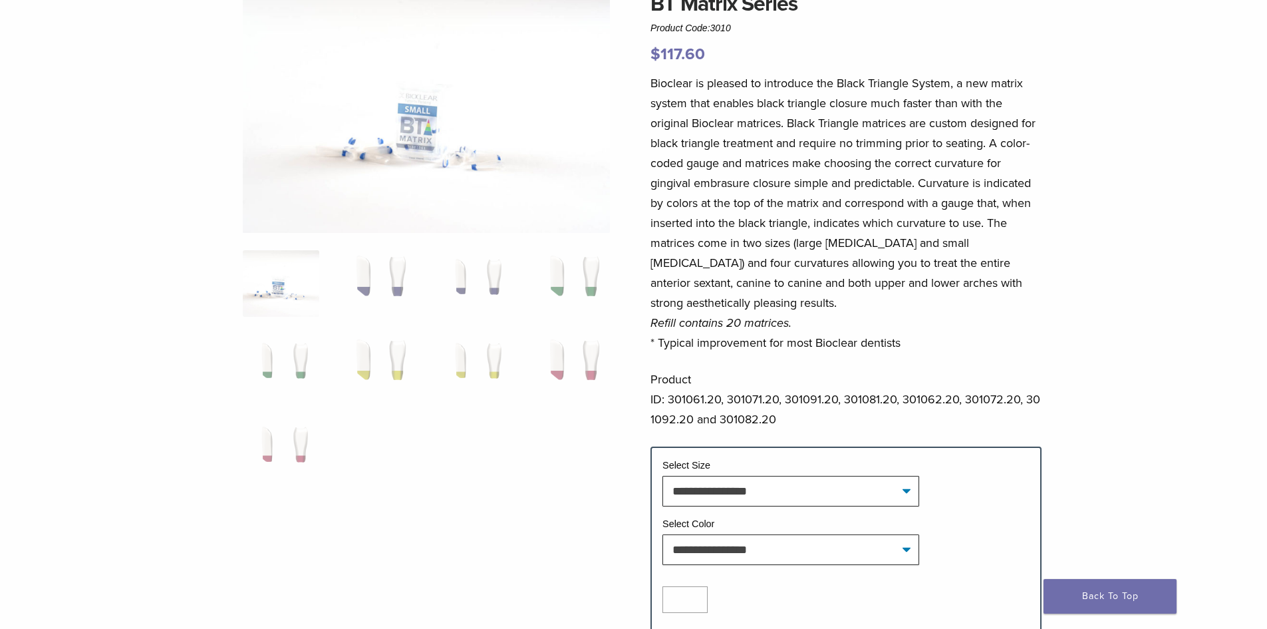
click at [293, 289] on img at bounding box center [281, 283] width 76 height 67
click at [434, 144] on img at bounding box center [426, 110] width 367 height 245
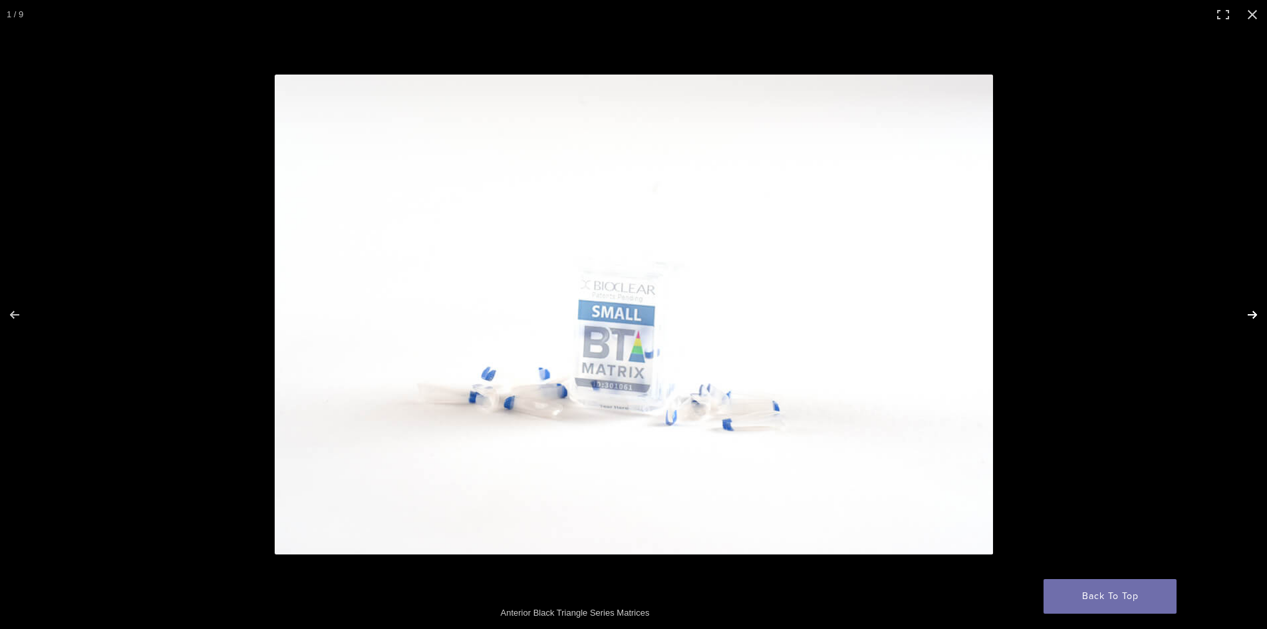
click at [1247, 309] on button "Next (arrow right)" at bounding box center [1244, 314] width 47 height 67
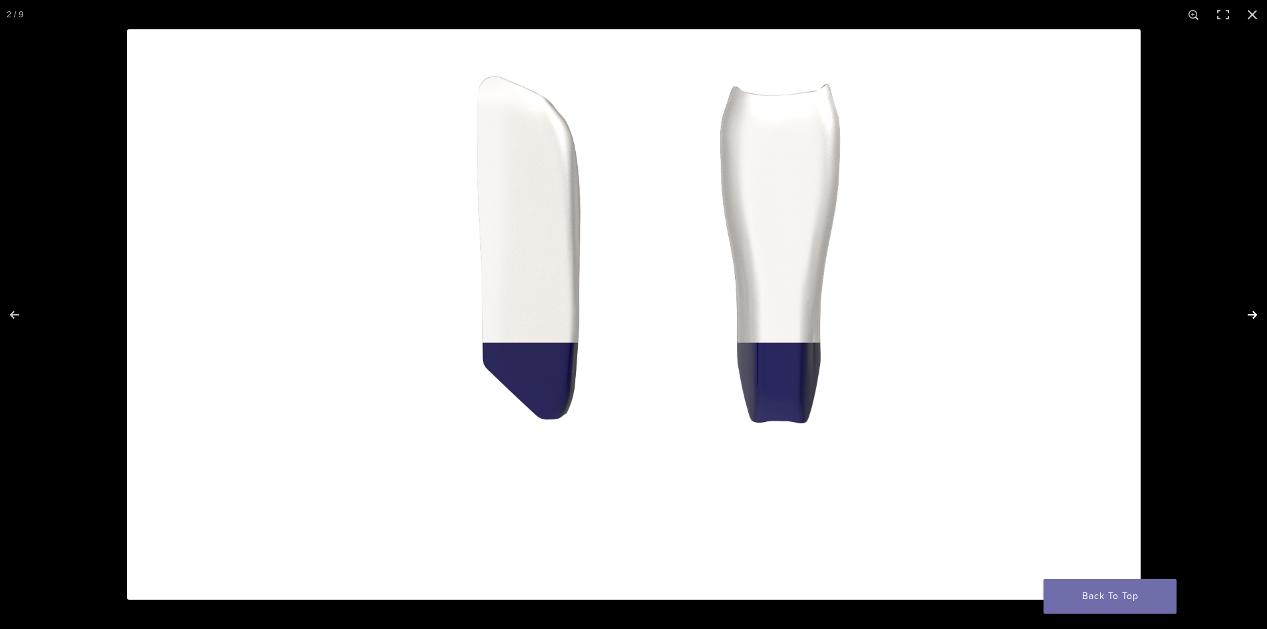
click at [1247, 309] on button "Next (arrow right)" at bounding box center [1244, 314] width 47 height 67
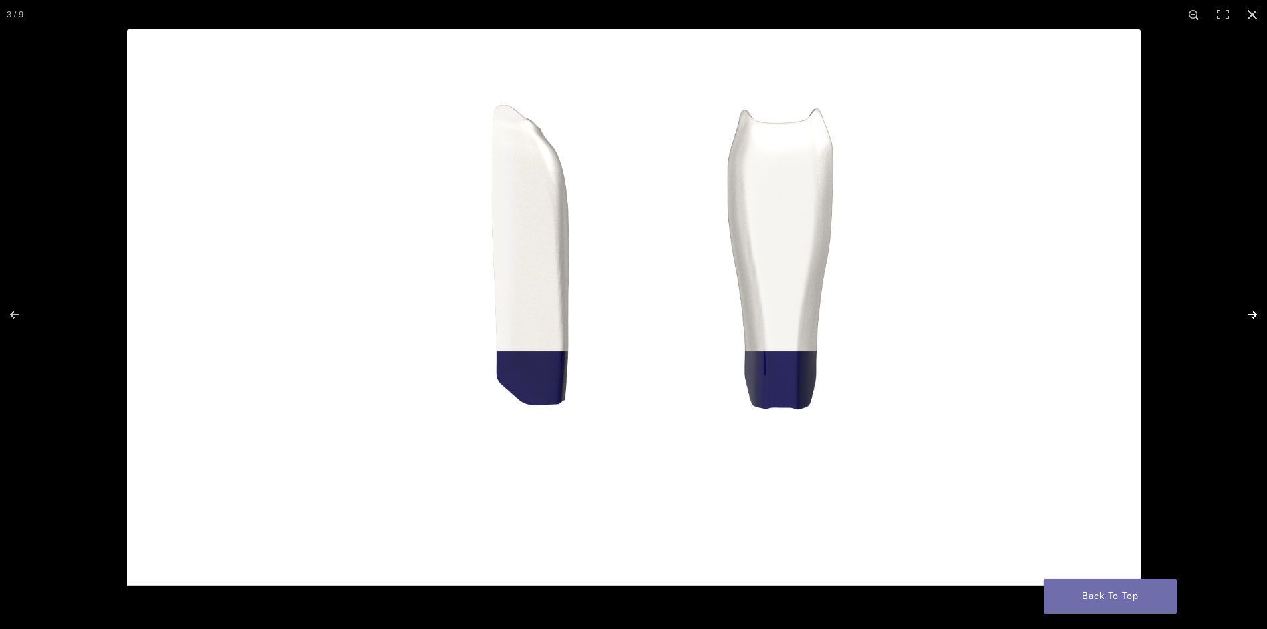
click at [1247, 309] on button "Next (arrow right)" at bounding box center [1244, 314] width 47 height 67
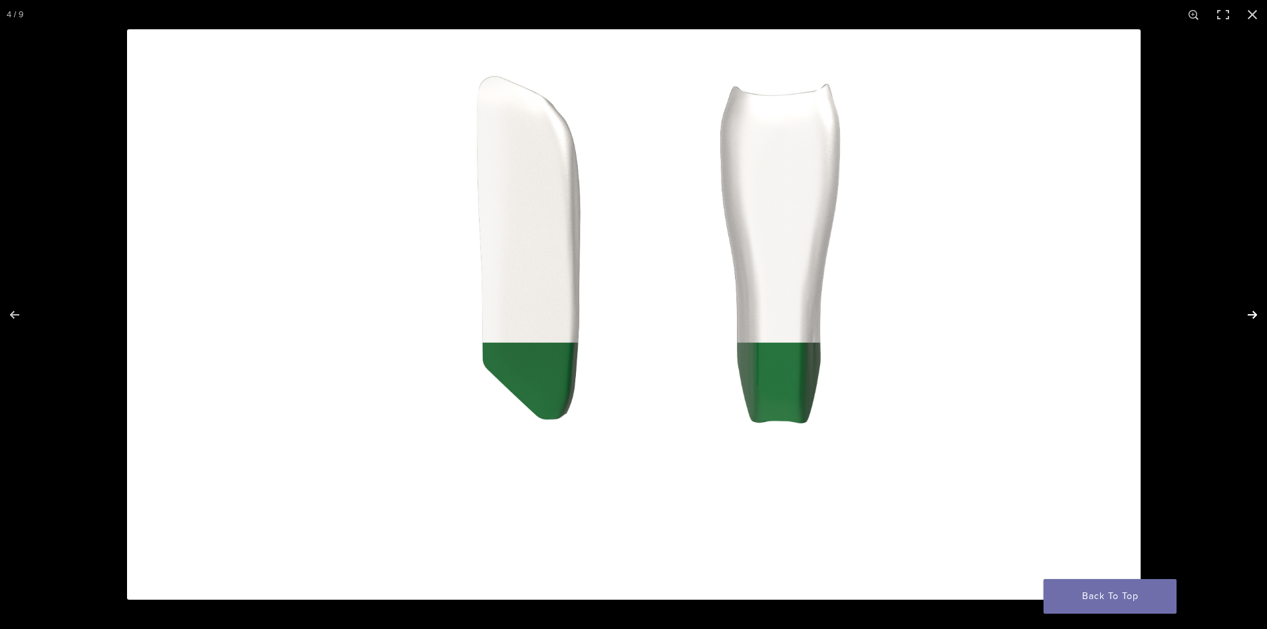
click at [1247, 309] on button "Next (arrow right)" at bounding box center [1244, 314] width 47 height 67
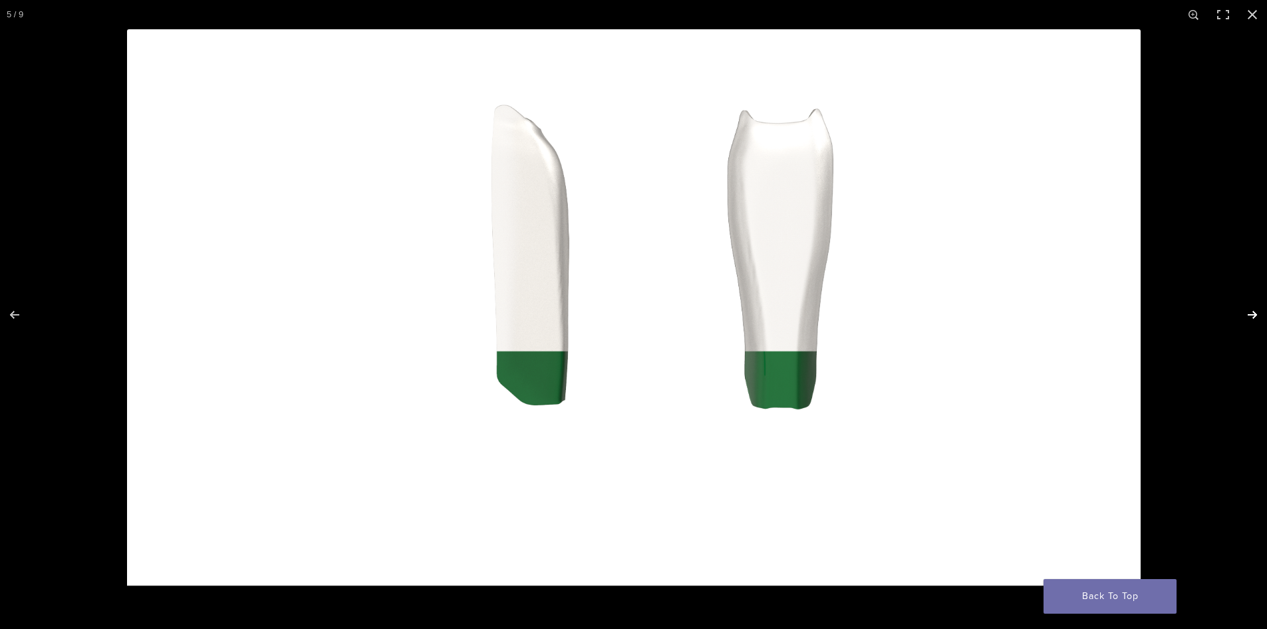
click at [1247, 309] on button "Next (arrow right)" at bounding box center [1244, 314] width 47 height 67
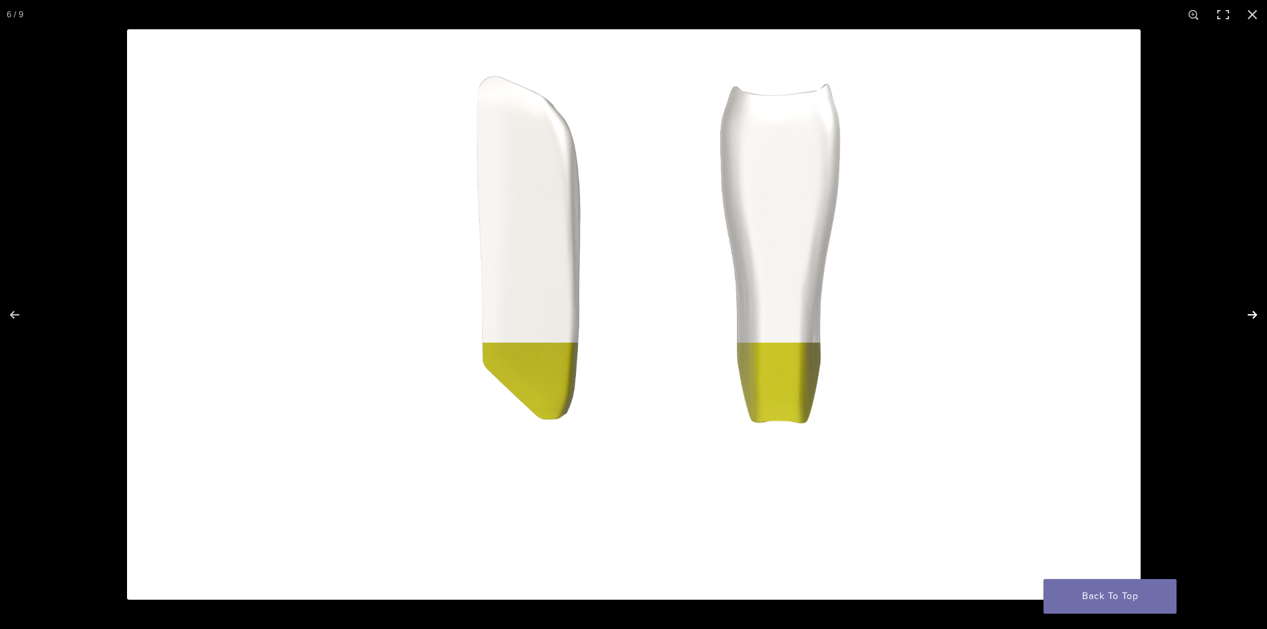
click at [1247, 309] on button "Next (arrow right)" at bounding box center [1244, 314] width 47 height 67
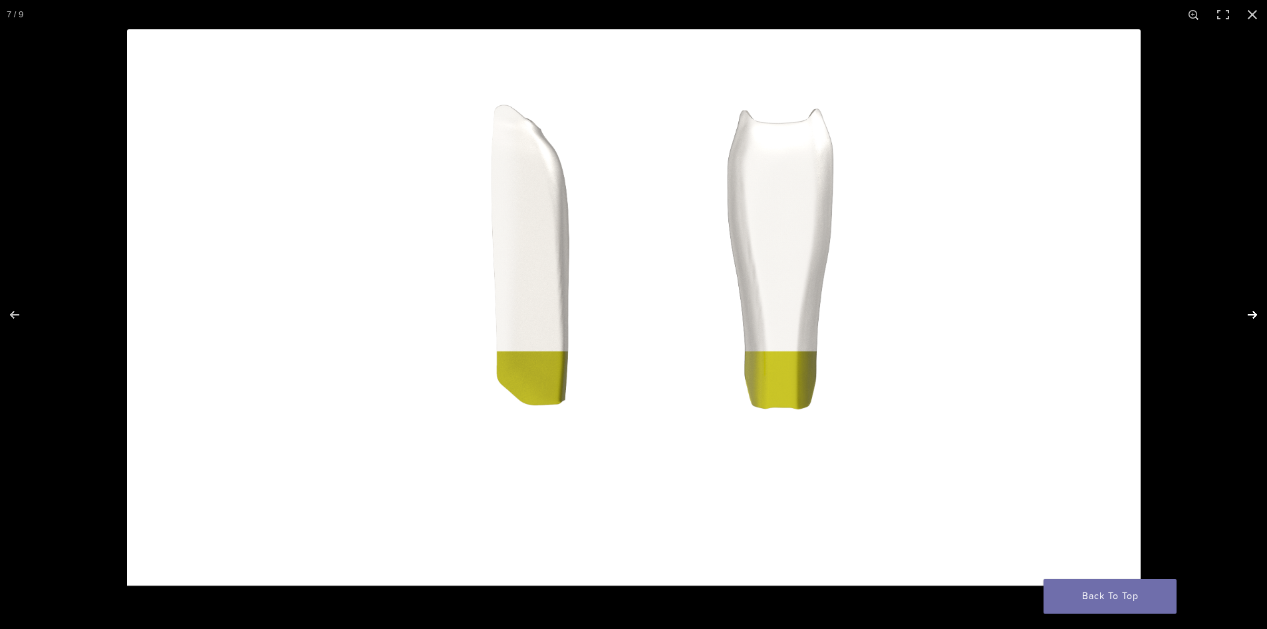
click at [1247, 309] on button "Next (arrow right)" at bounding box center [1244, 314] width 47 height 67
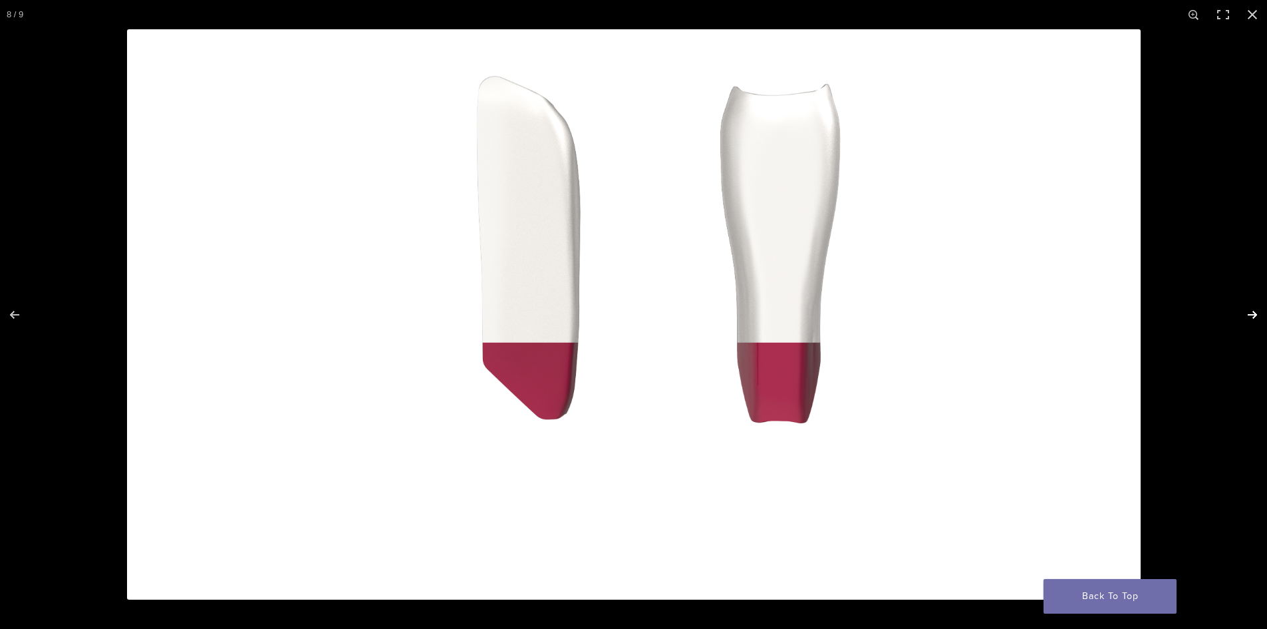
click at [1247, 309] on button "Next (arrow right)" at bounding box center [1244, 314] width 47 height 67
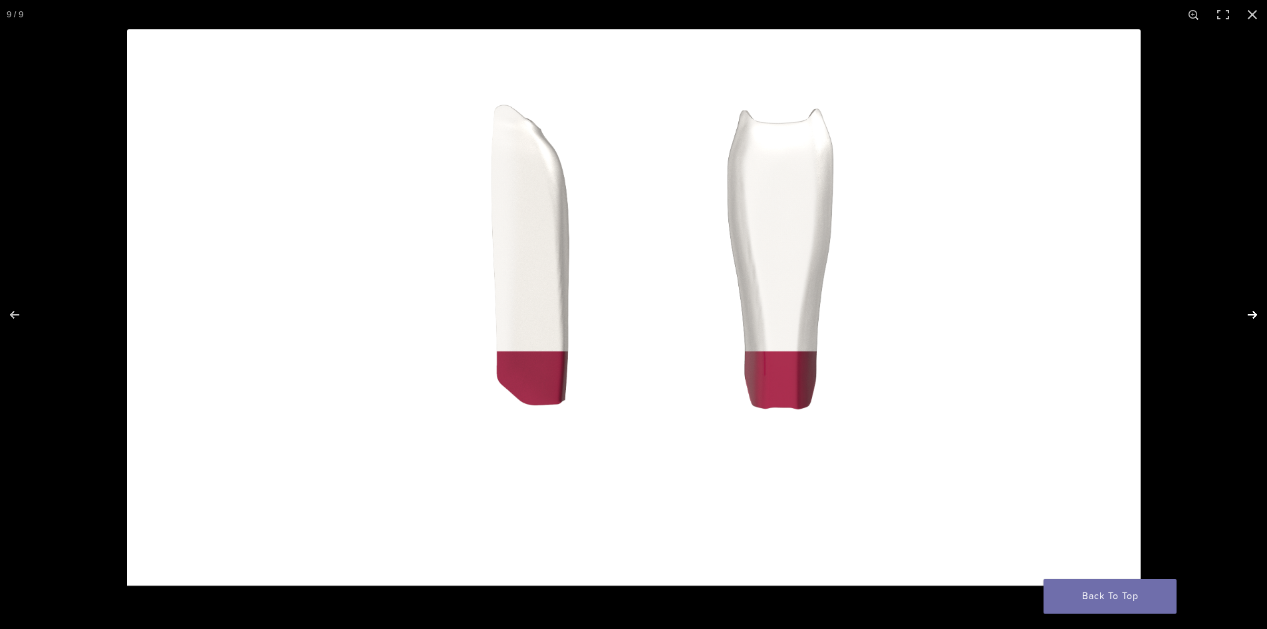
click at [1247, 309] on button "Next (arrow right)" at bounding box center [1244, 314] width 47 height 67
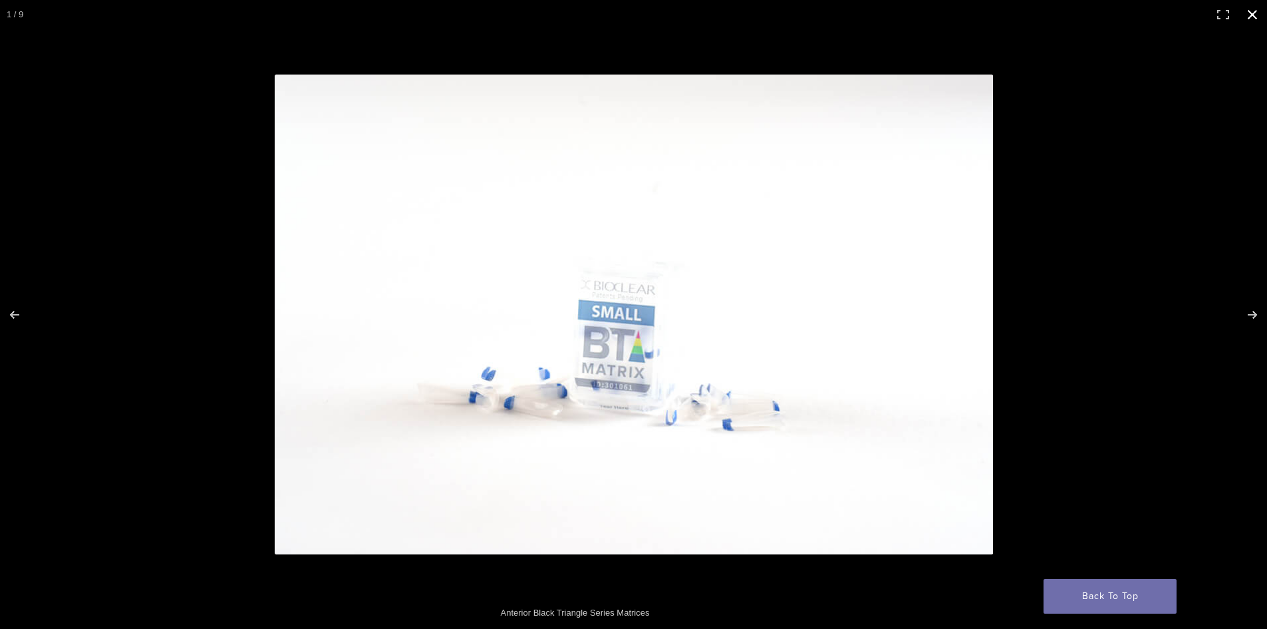
click at [1251, 13] on button "Close (Esc)" at bounding box center [1252, 14] width 29 height 29
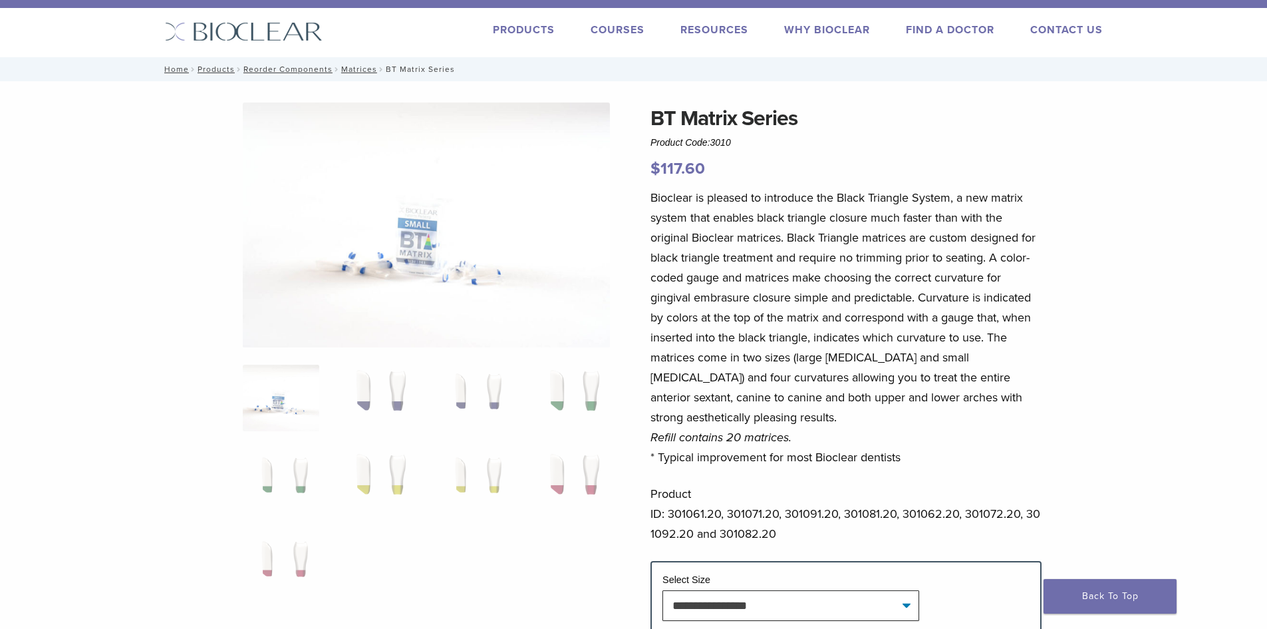
scroll to position [0, 0]
